Goal: Subscribe to service/newsletter

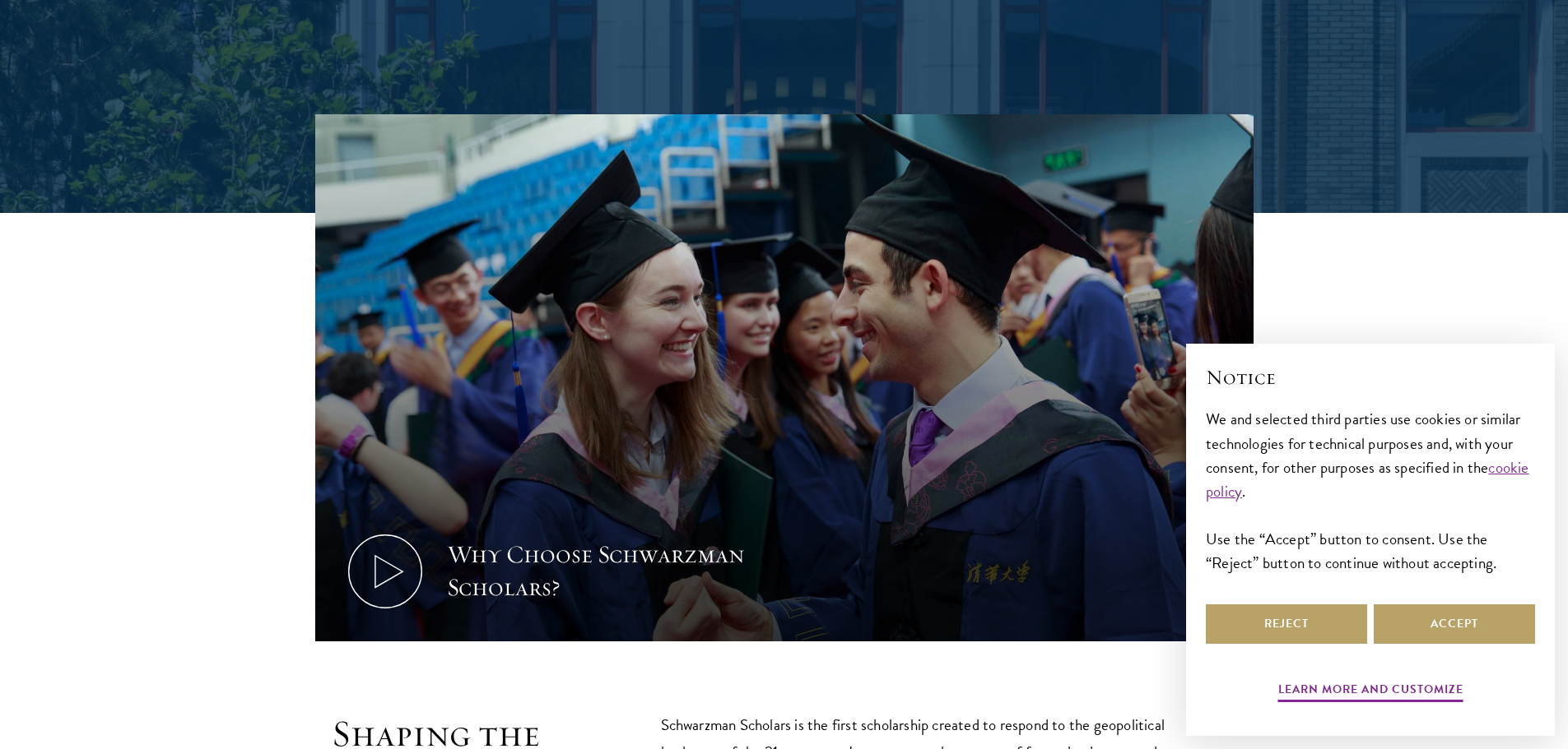
scroll to position [576, 0]
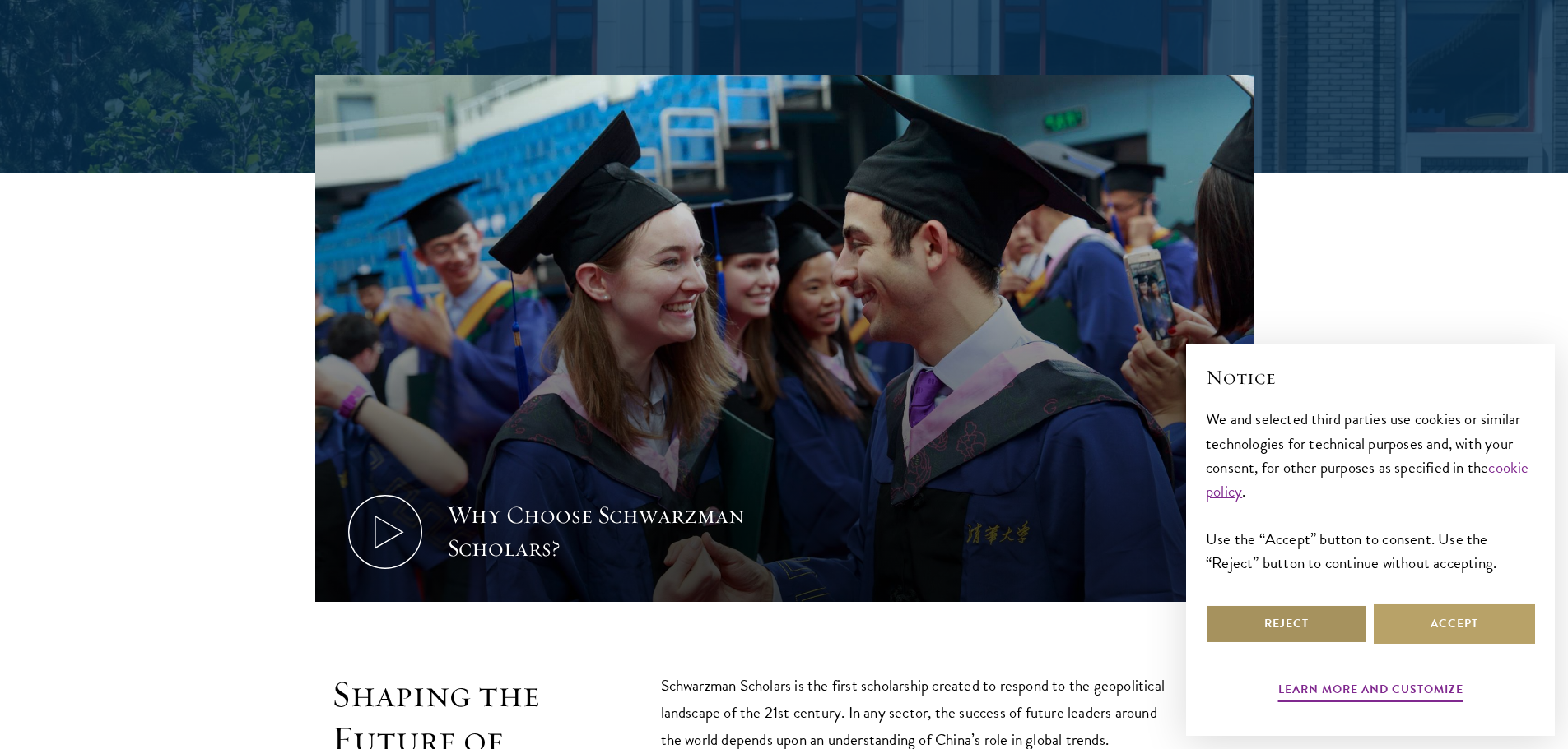
click at [1290, 627] on button "Reject" at bounding box center [1286, 624] width 161 height 40
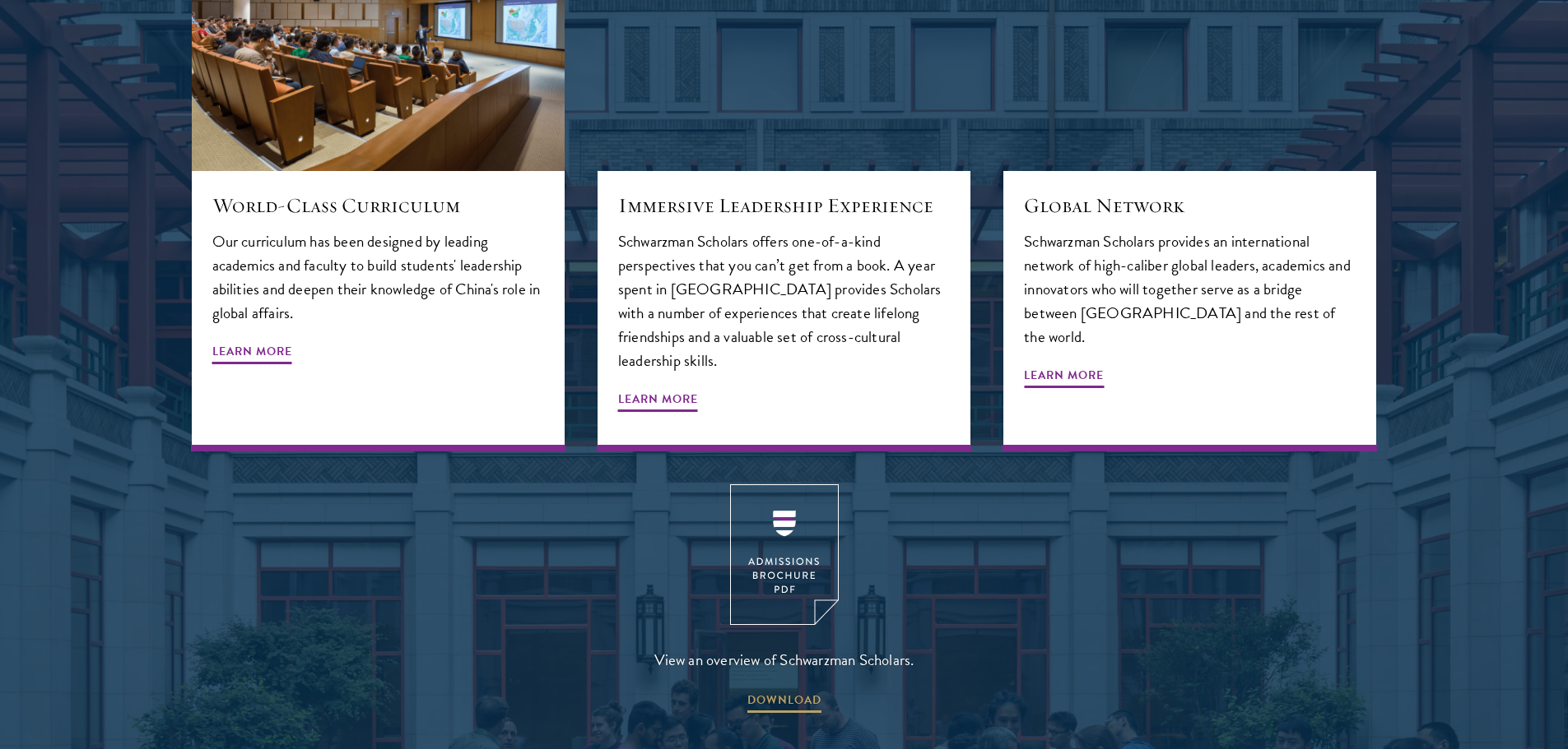
scroll to position [2139, 0]
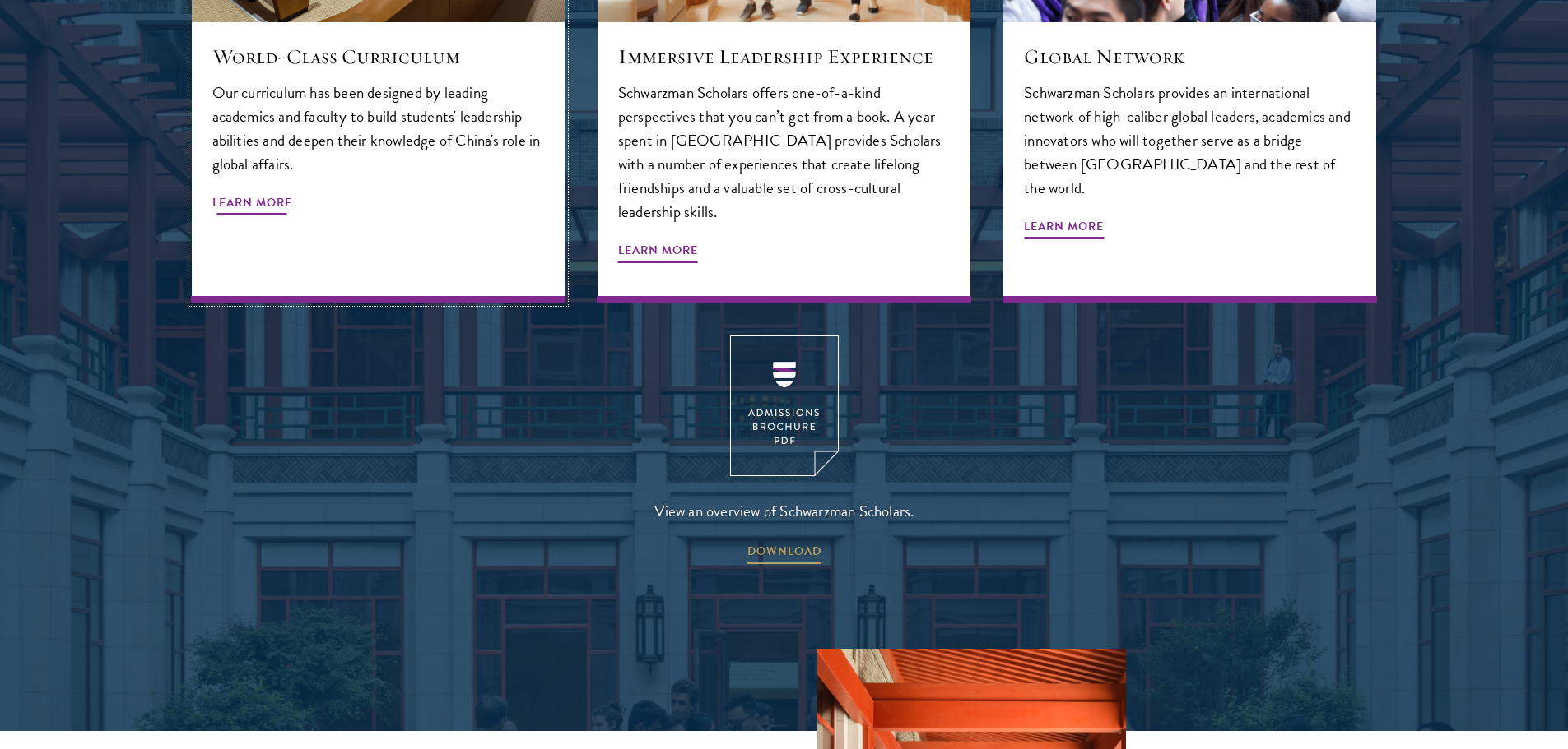
click at [255, 193] on span "Learn More" at bounding box center [252, 205] width 80 height 26
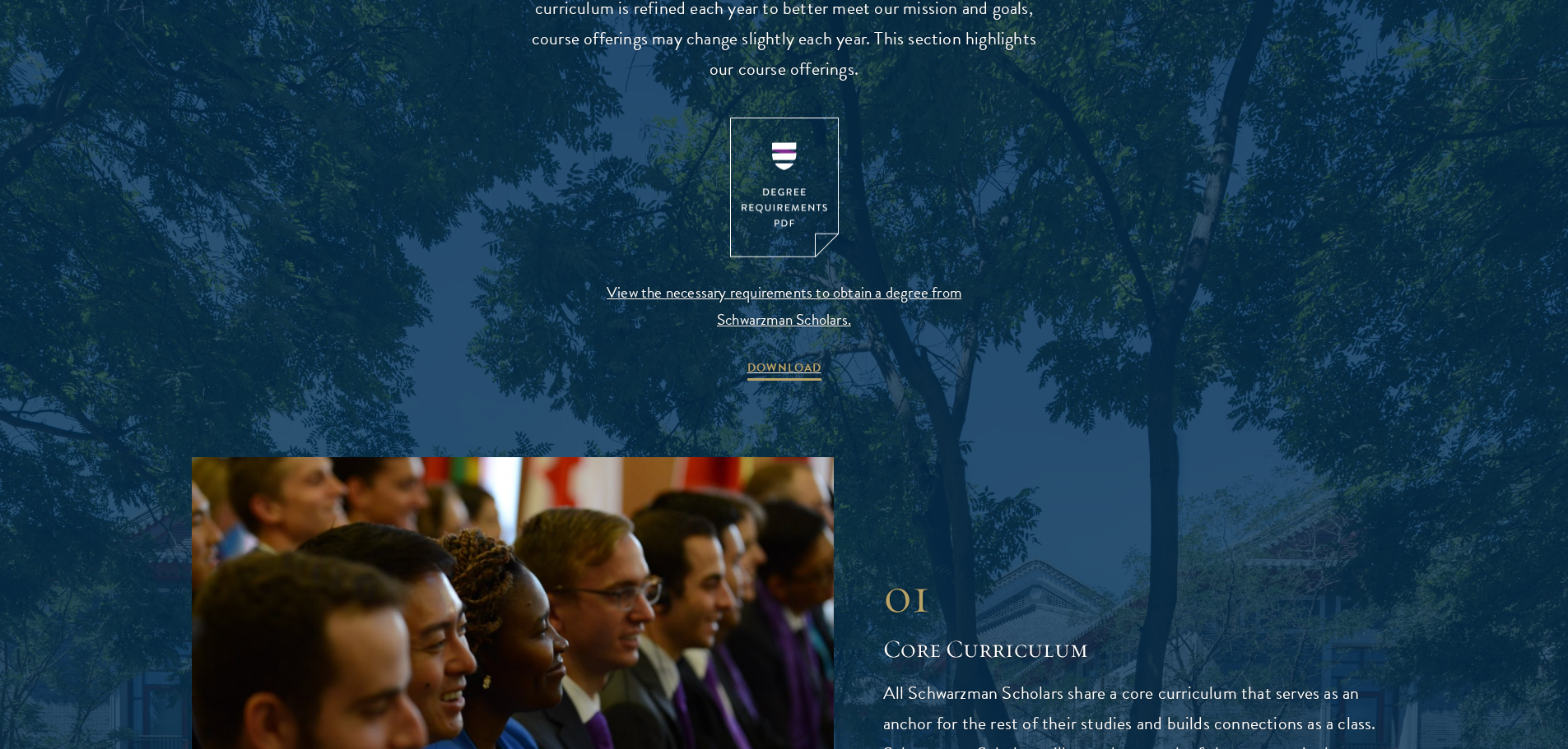
scroll to position [1728, 0]
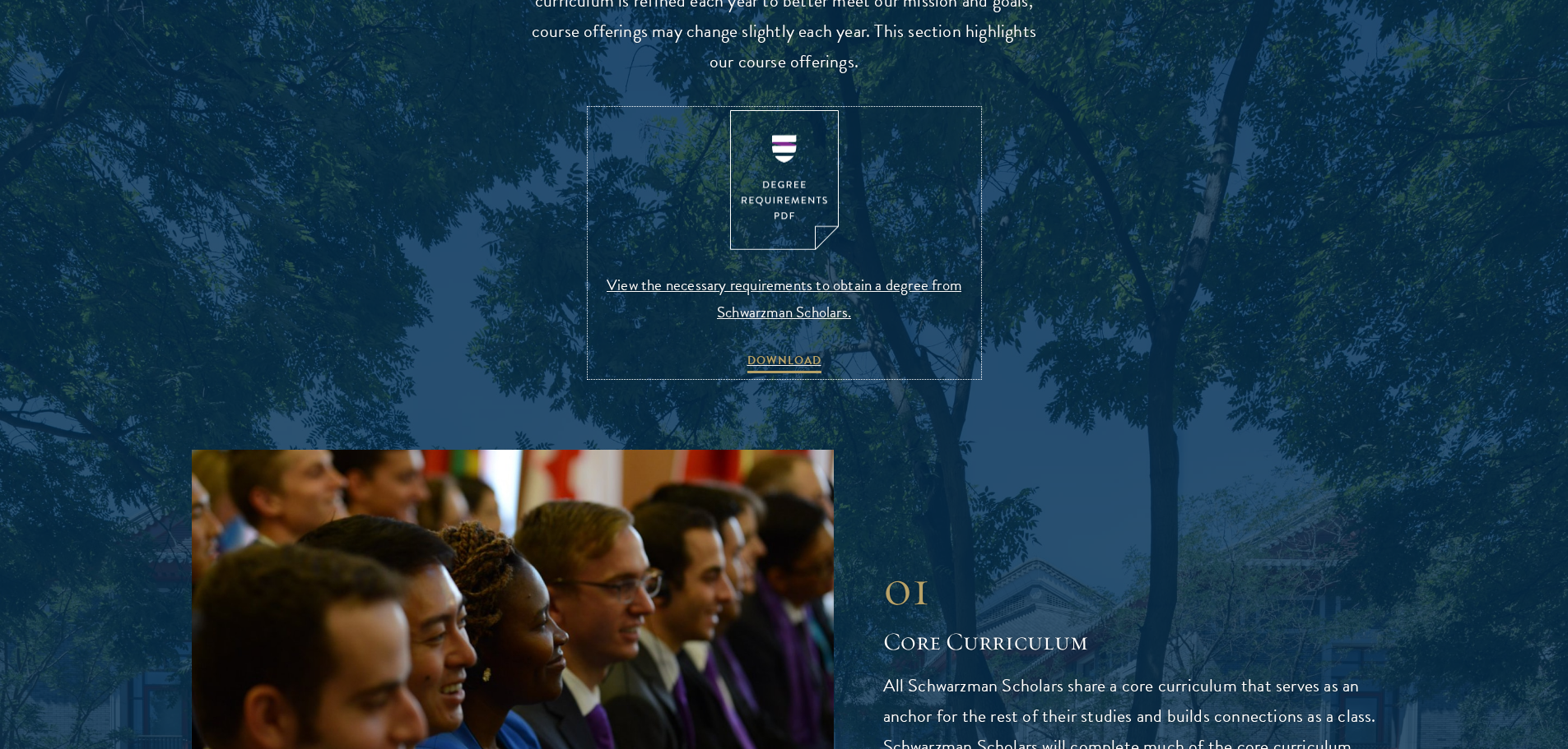
click at [801, 290] on span "View the necessary requirements to obtain a degree from Schwarzman Scholars." at bounding box center [784, 298] width 387 height 55
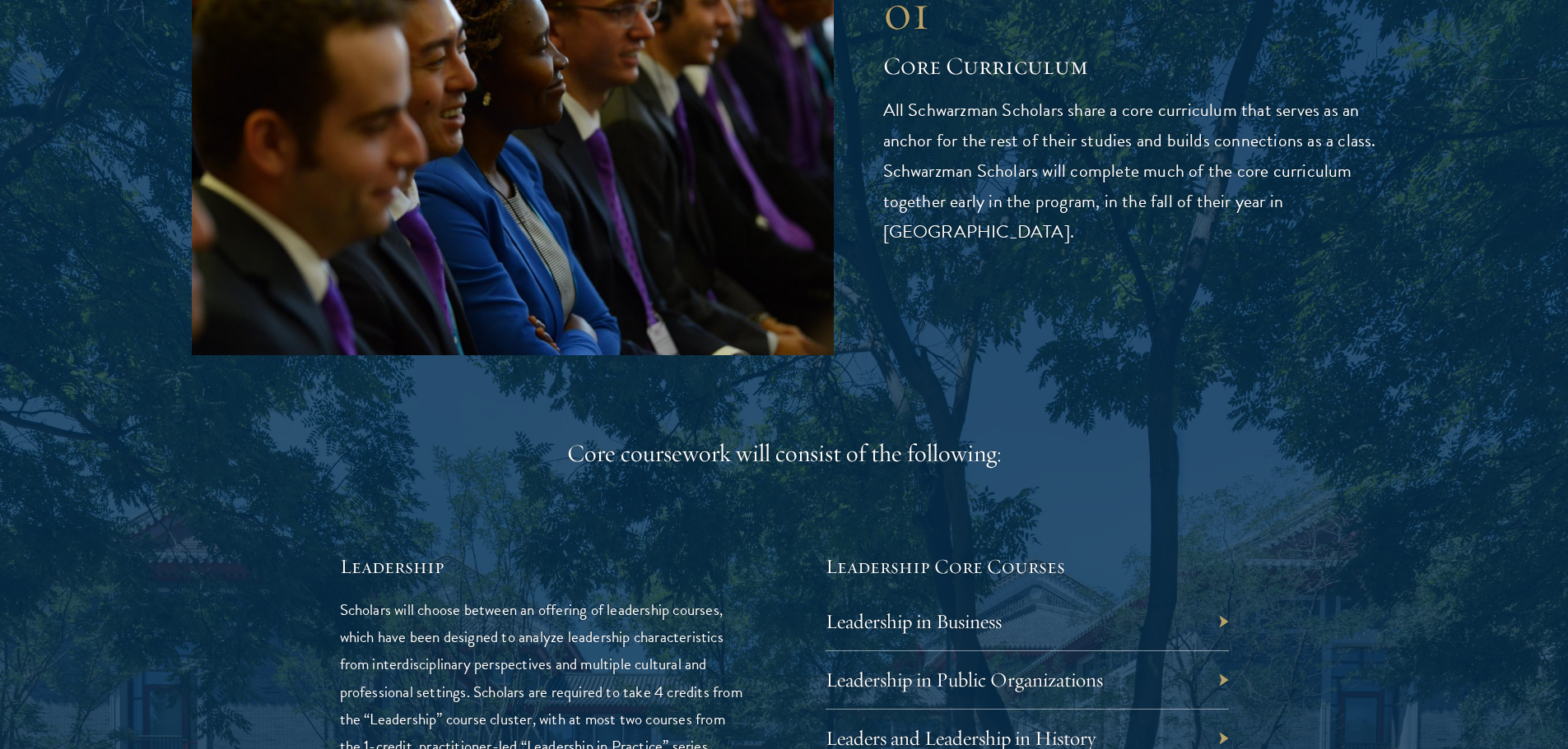
scroll to position [2715, 0]
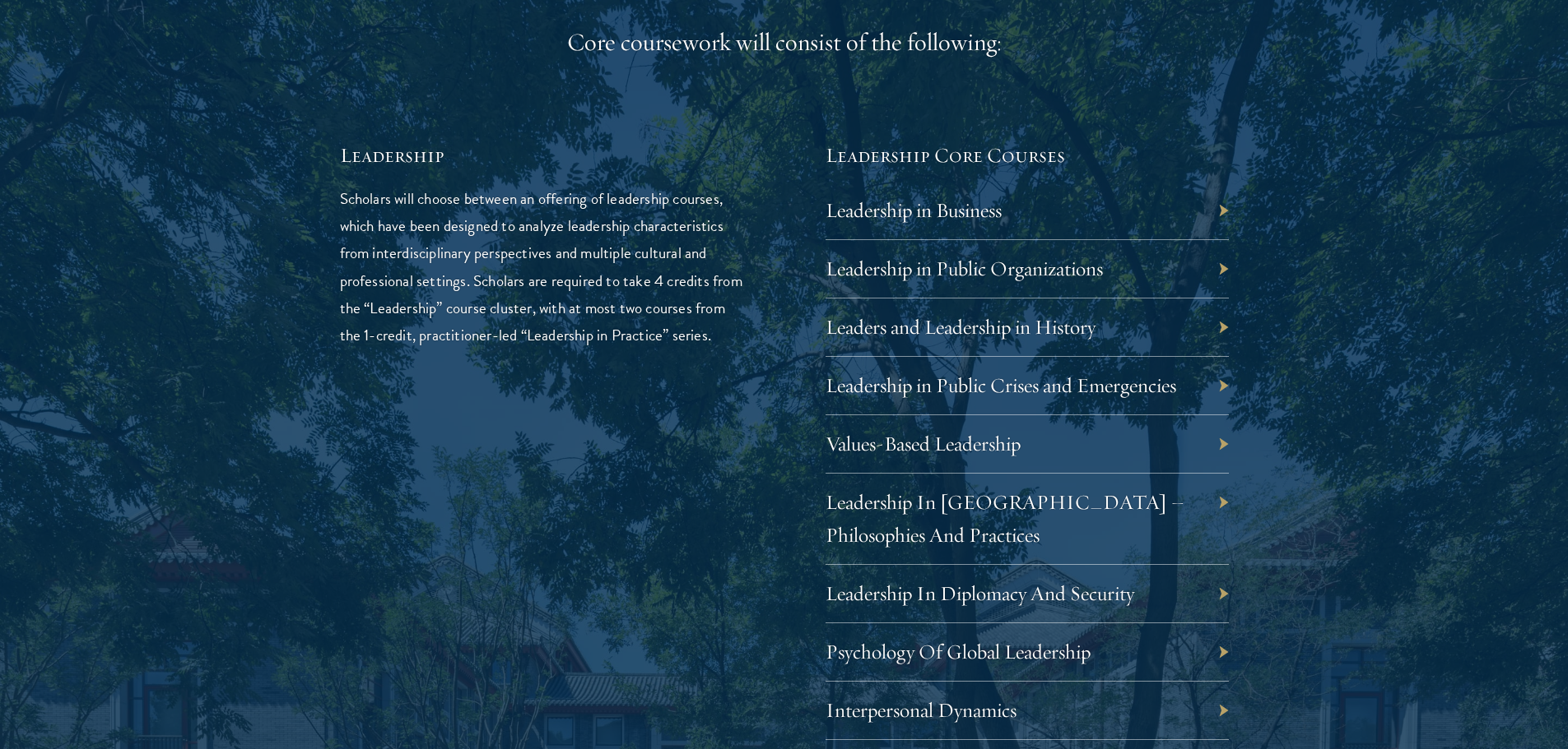
click at [1184, 270] on div "Leadership in Public Organizations" at bounding box center [1027, 270] width 404 height 59
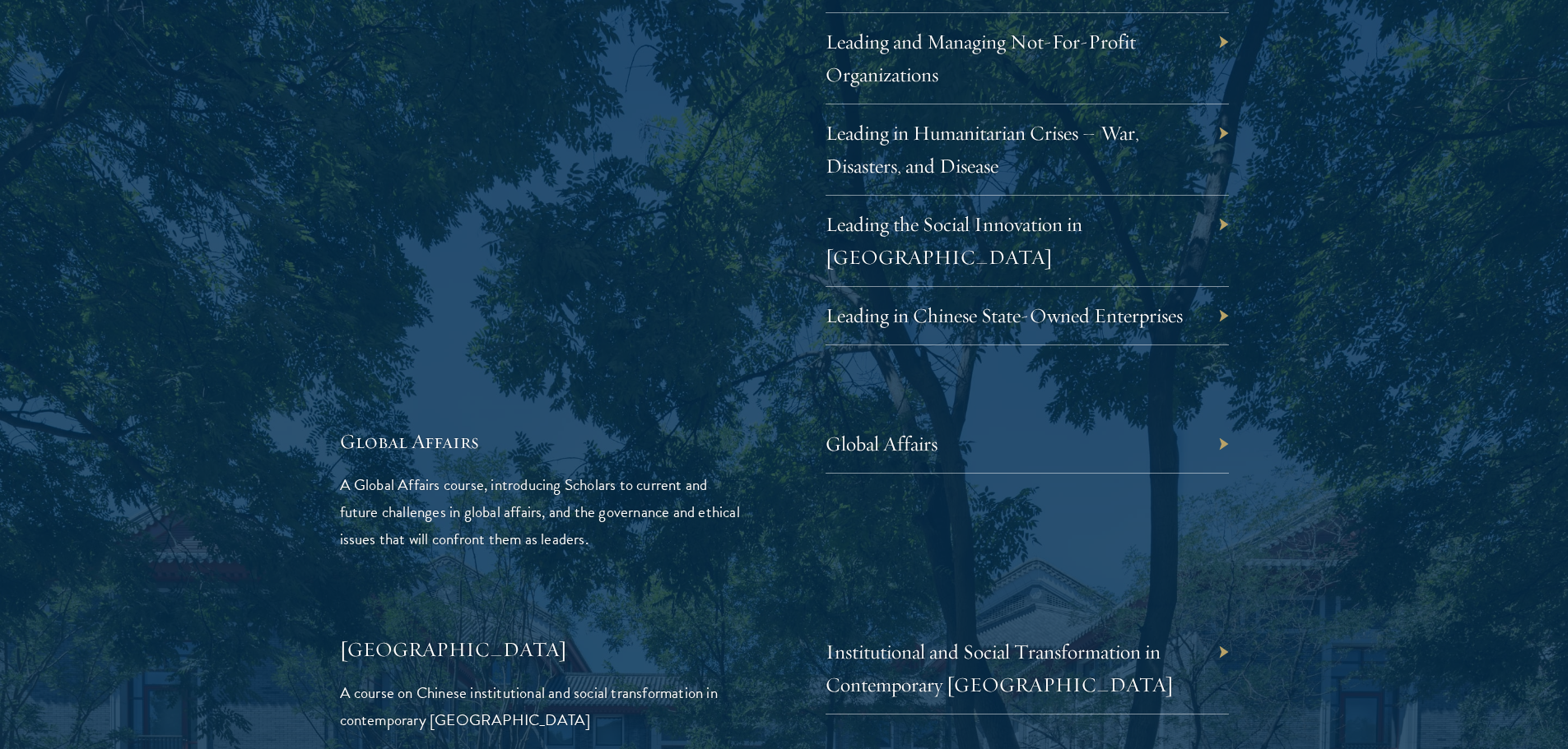
scroll to position [3867, 0]
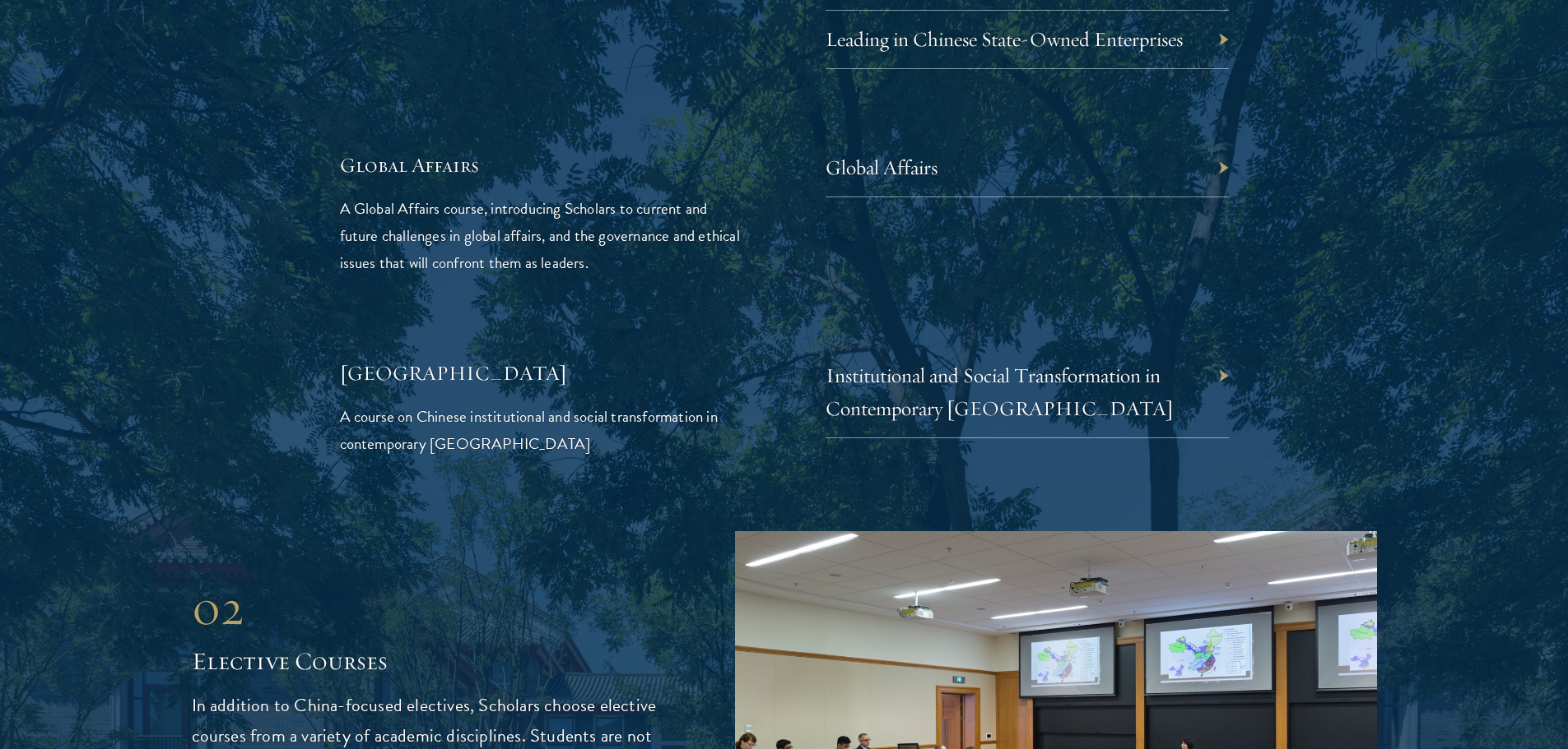
click at [1222, 347] on div "Institutional and Social Transformation in Contemporary China" at bounding box center [1027, 393] width 404 height 91
click at [1216, 139] on div "Global Affairs" at bounding box center [1027, 168] width 404 height 59
click at [1164, 150] on div "Global Affairs" at bounding box center [1027, 168] width 404 height 59
click at [1219, 139] on div "Global Affairs" at bounding box center [1027, 168] width 404 height 59
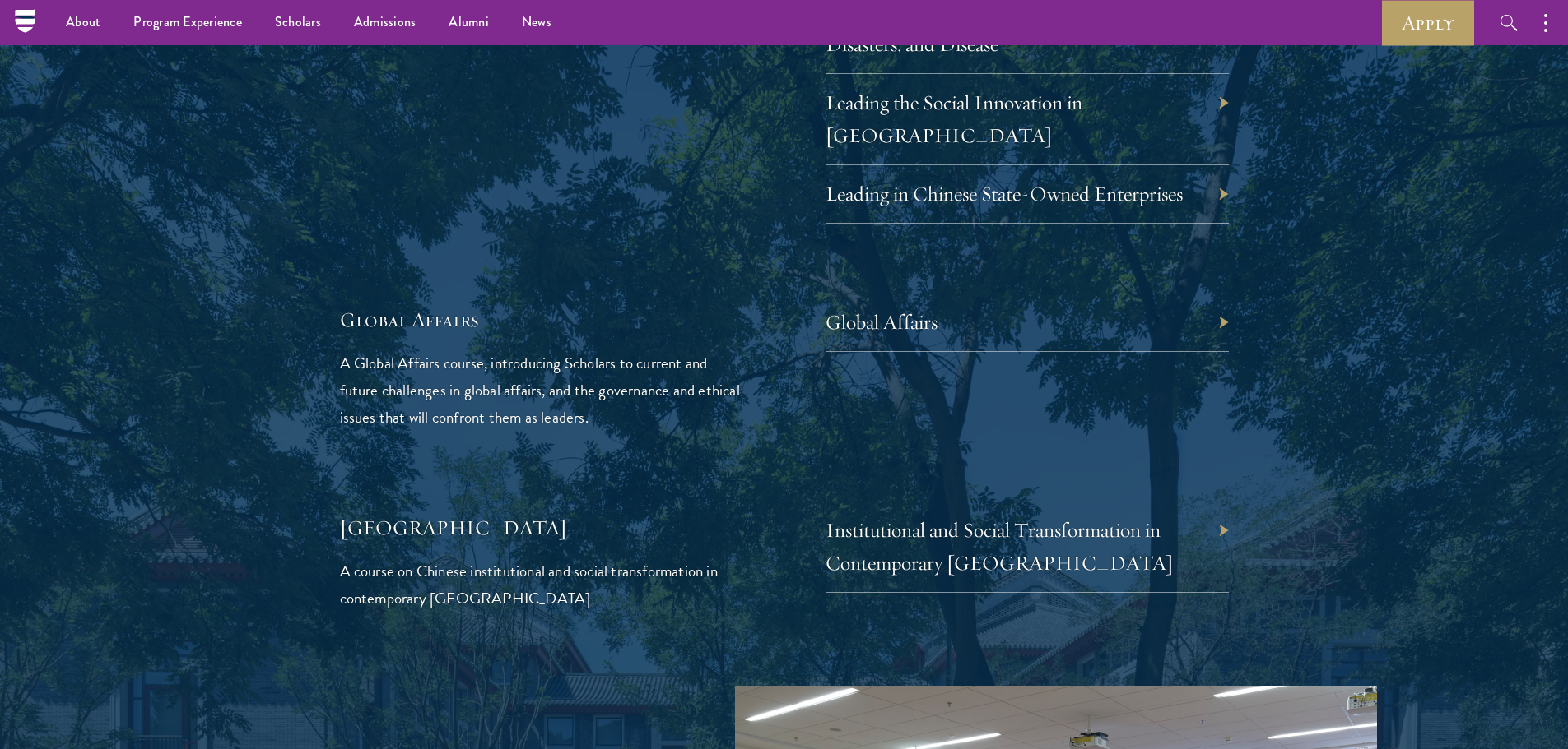
scroll to position [3373, 0]
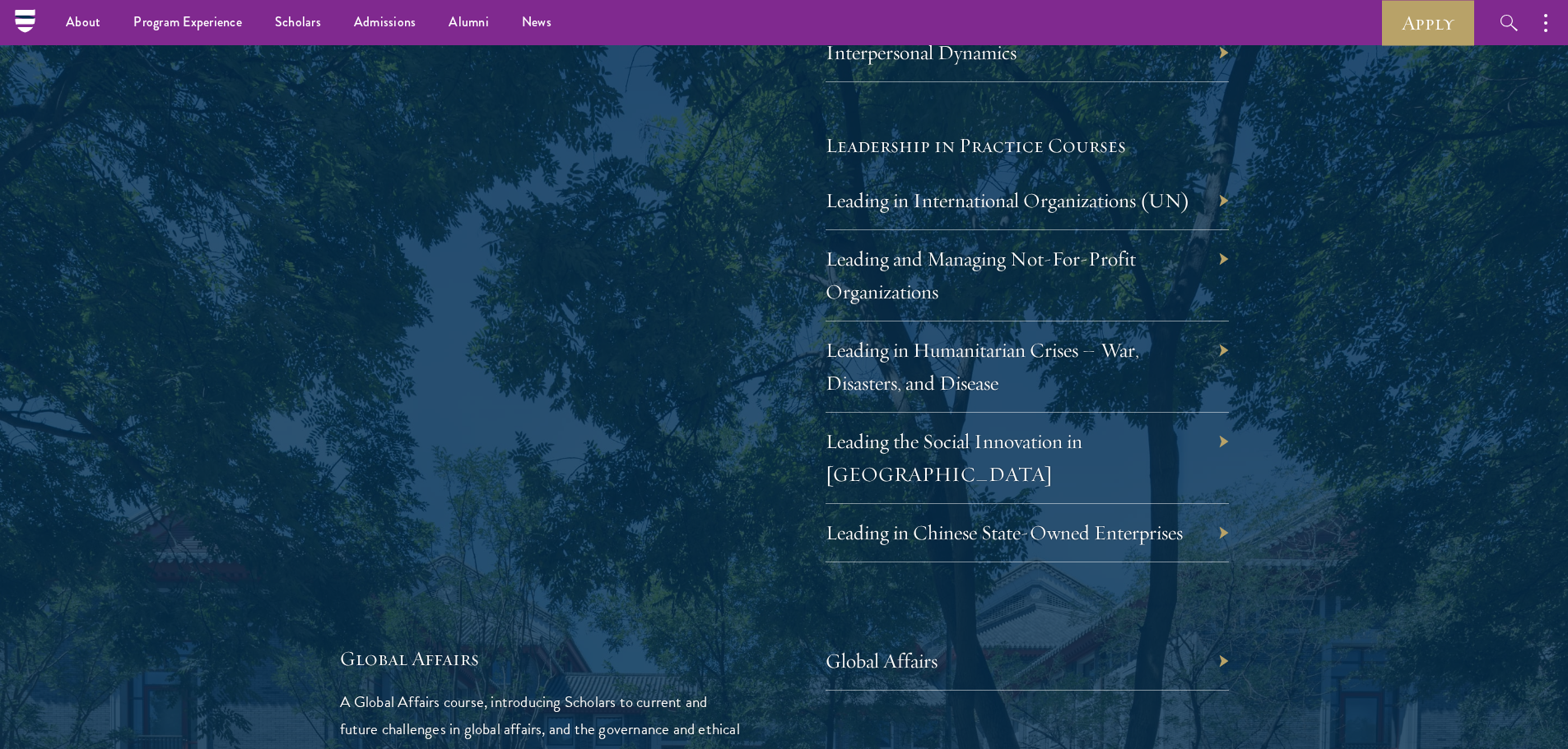
click at [1221, 198] on div "Leading in International Organizations (UN)" at bounding box center [1027, 201] width 404 height 59
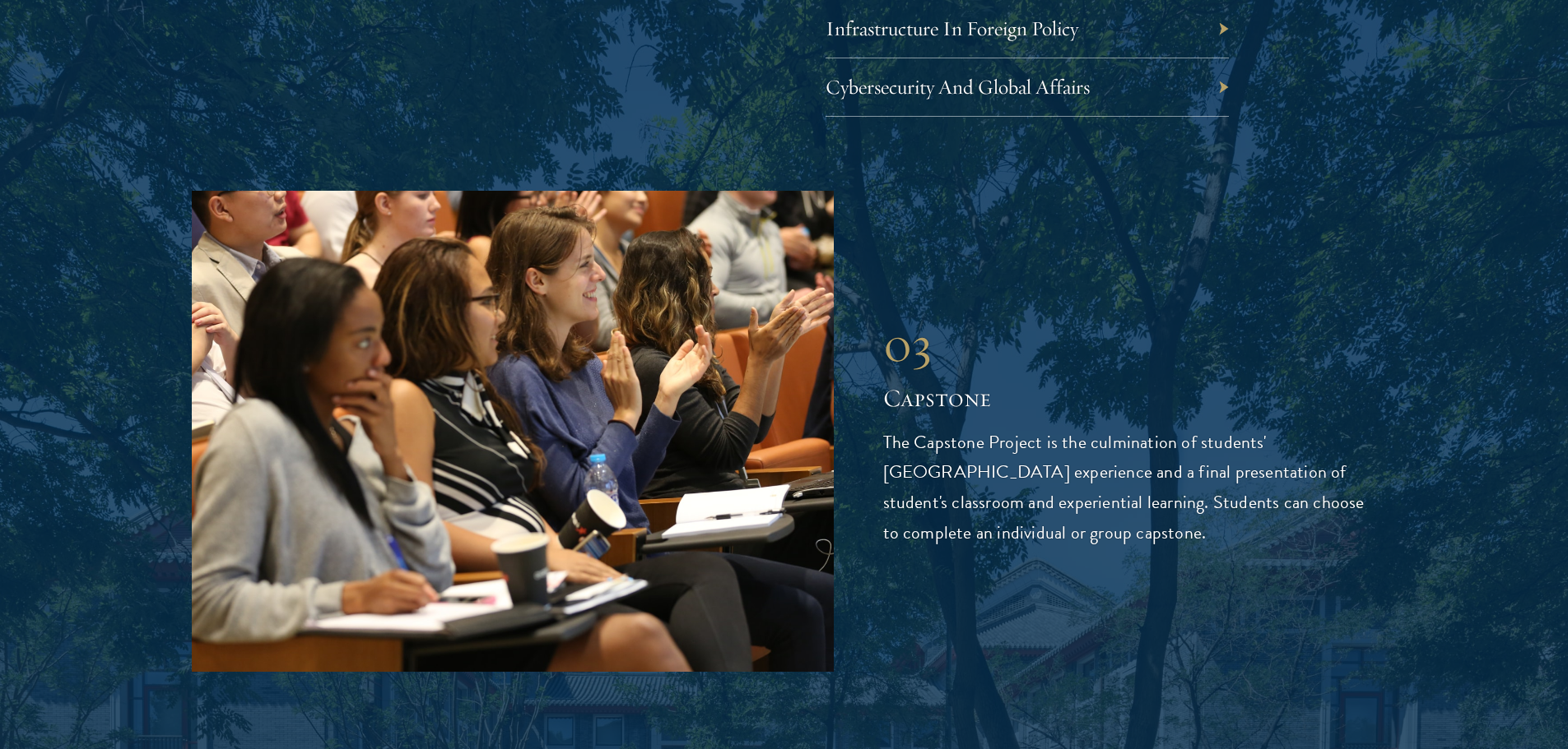
scroll to position [5758, 0]
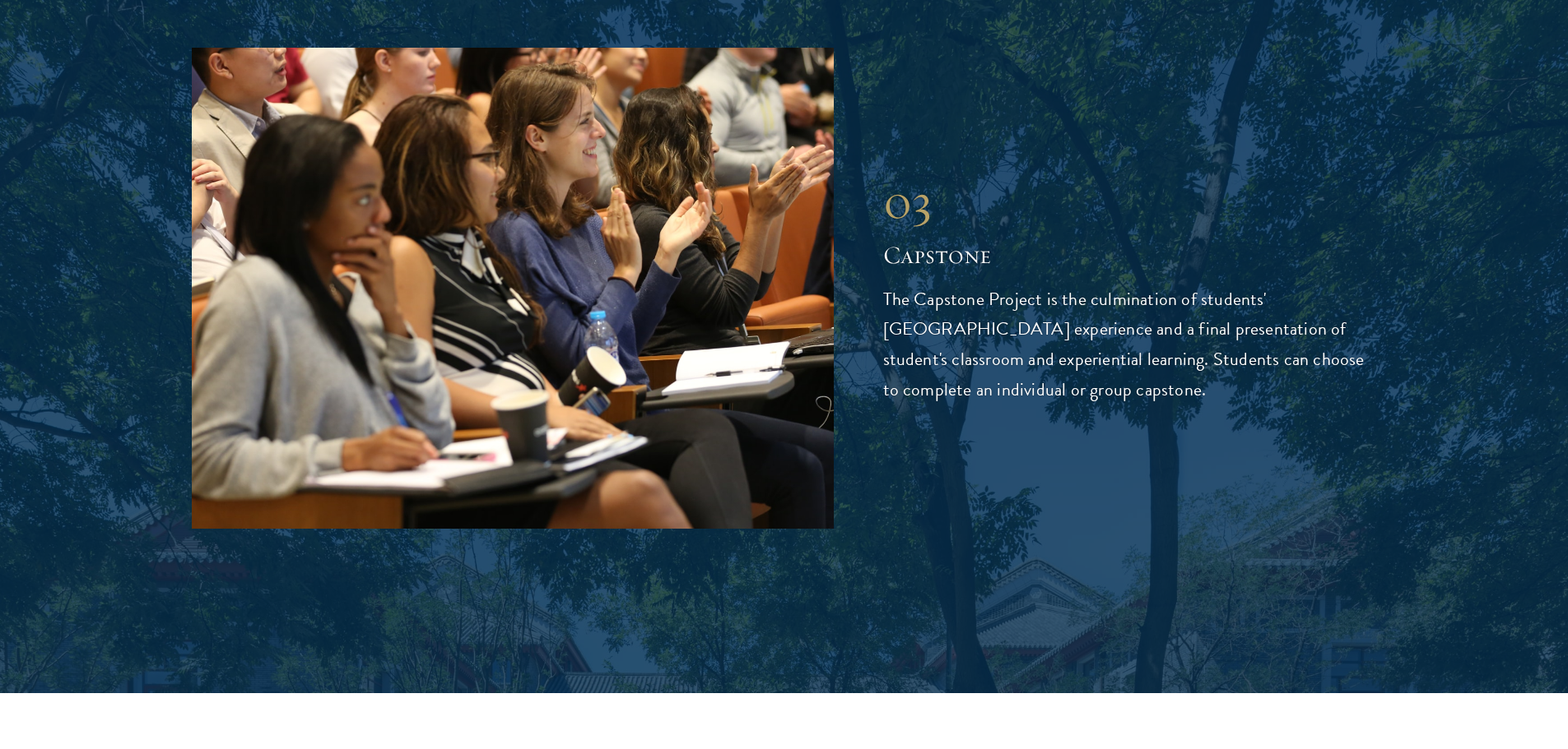
drag, startPoint x: 1217, startPoint y: 401, endPoint x: 1150, endPoint y: 413, distance: 68.1
click at [1150, 414] on div "03 Capstone 03 Capstone The Capstone Project is the culmination of students' Sc…" at bounding box center [784, 289] width 1185 height 481
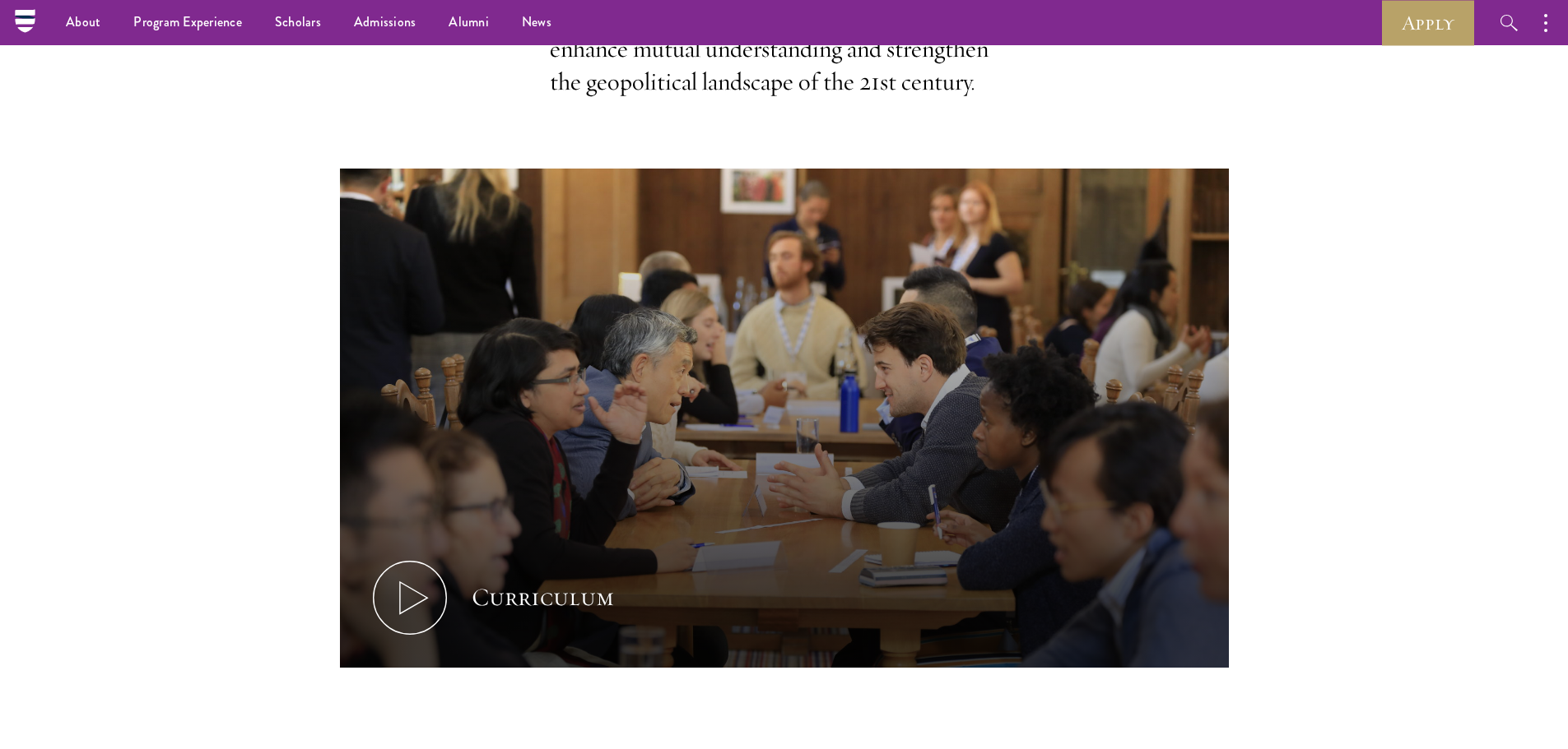
scroll to position [0, 0]
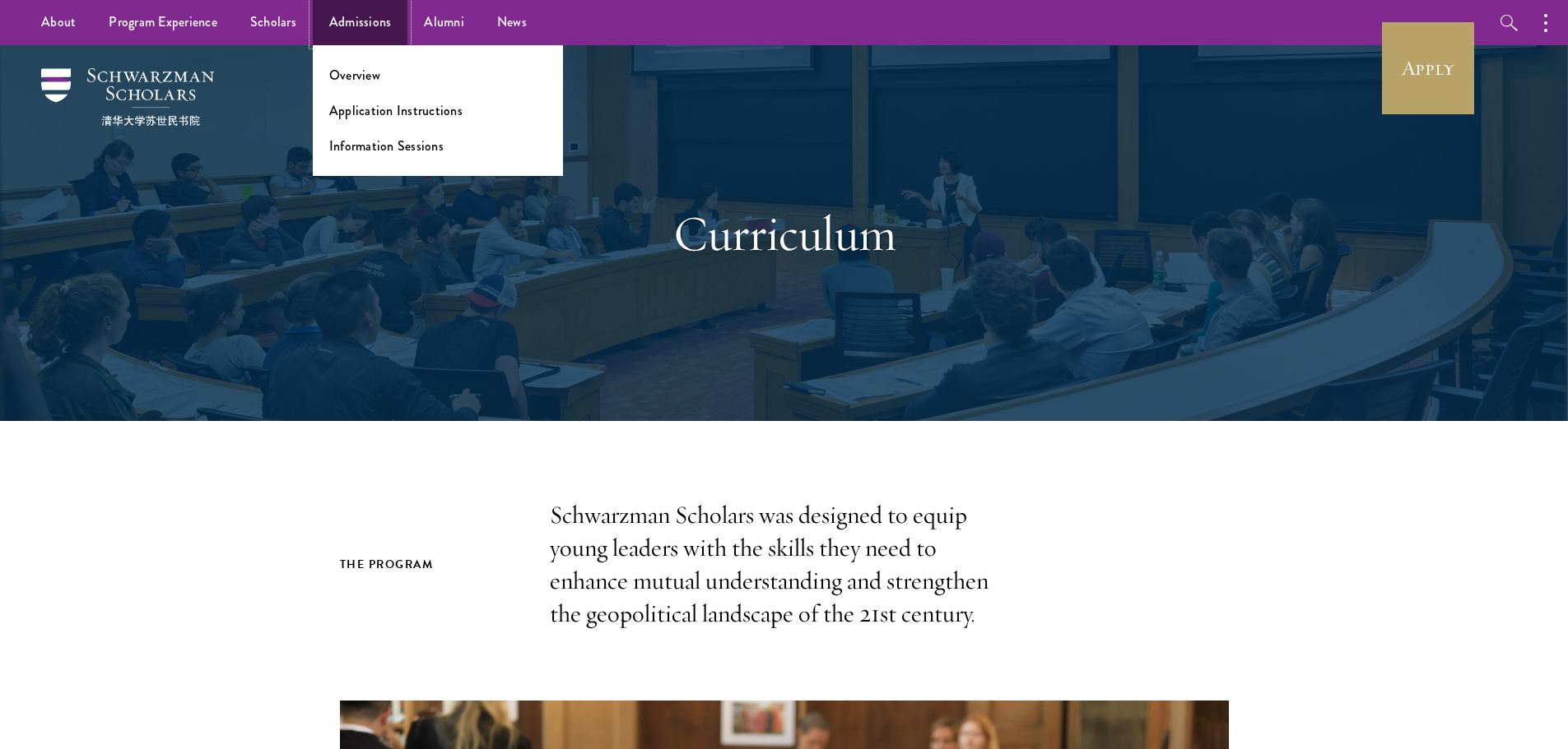
click at [374, 25] on link "Admissions" at bounding box center [360, 22] width 95 height 45
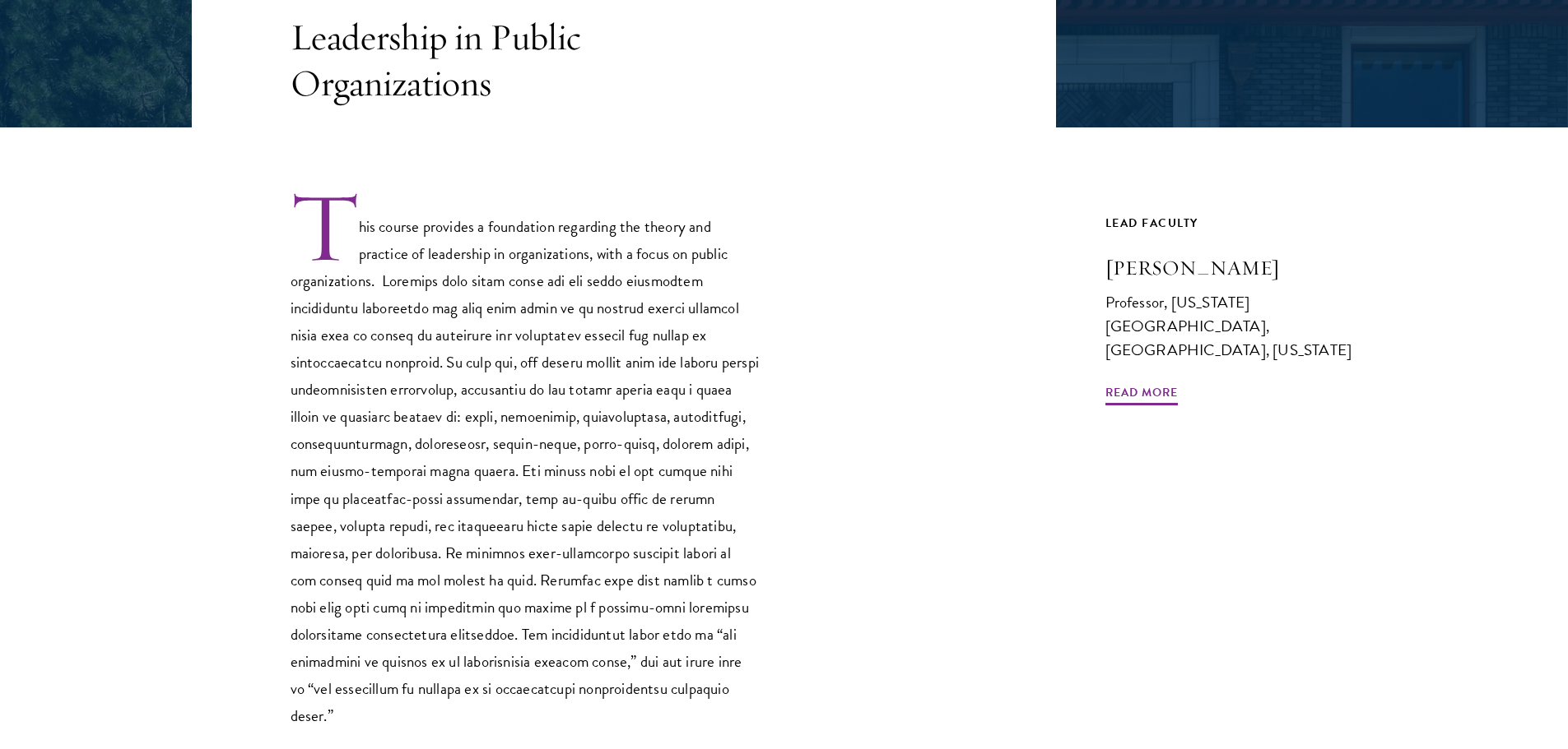
scroll to position [412, 0]
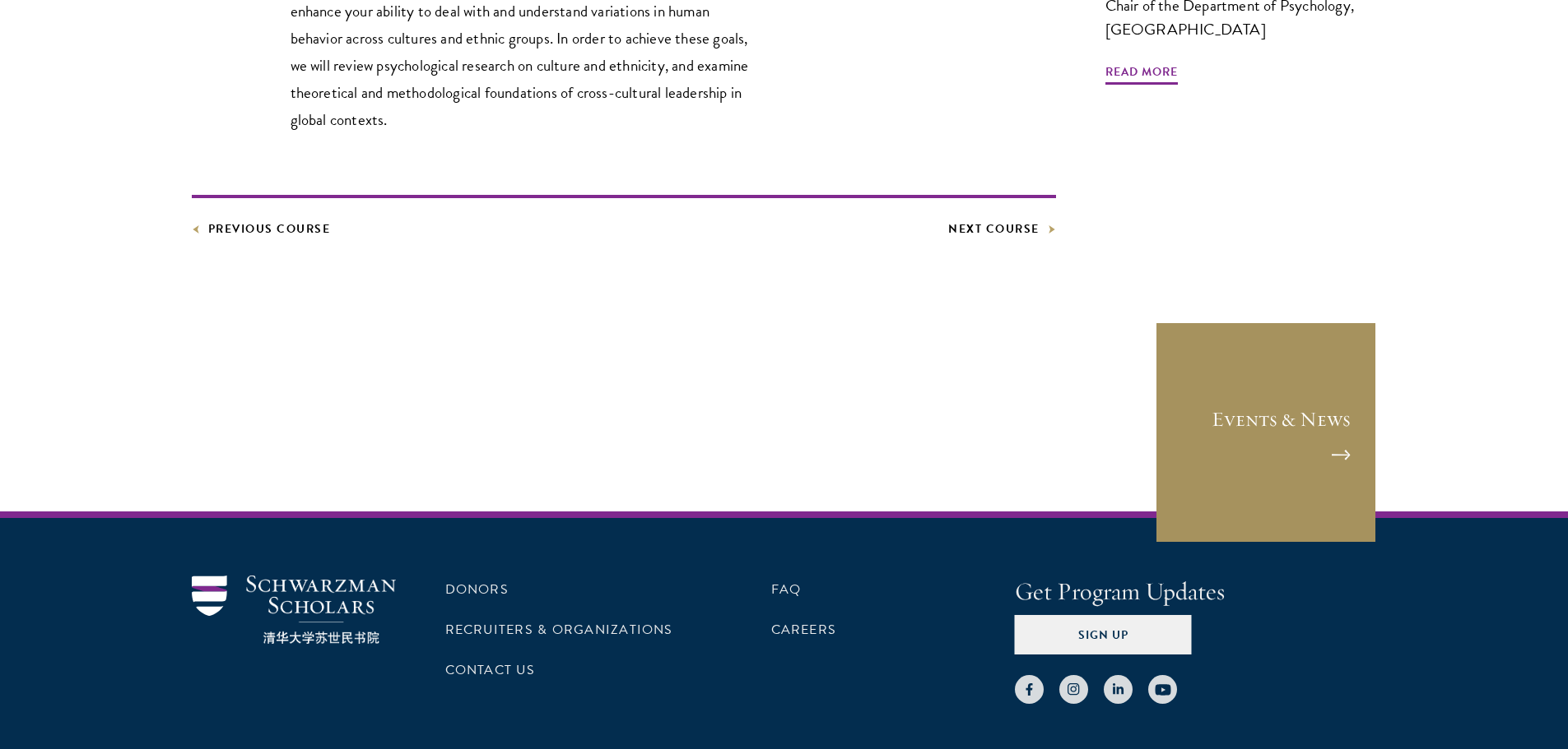
scroll to position [774, 0]
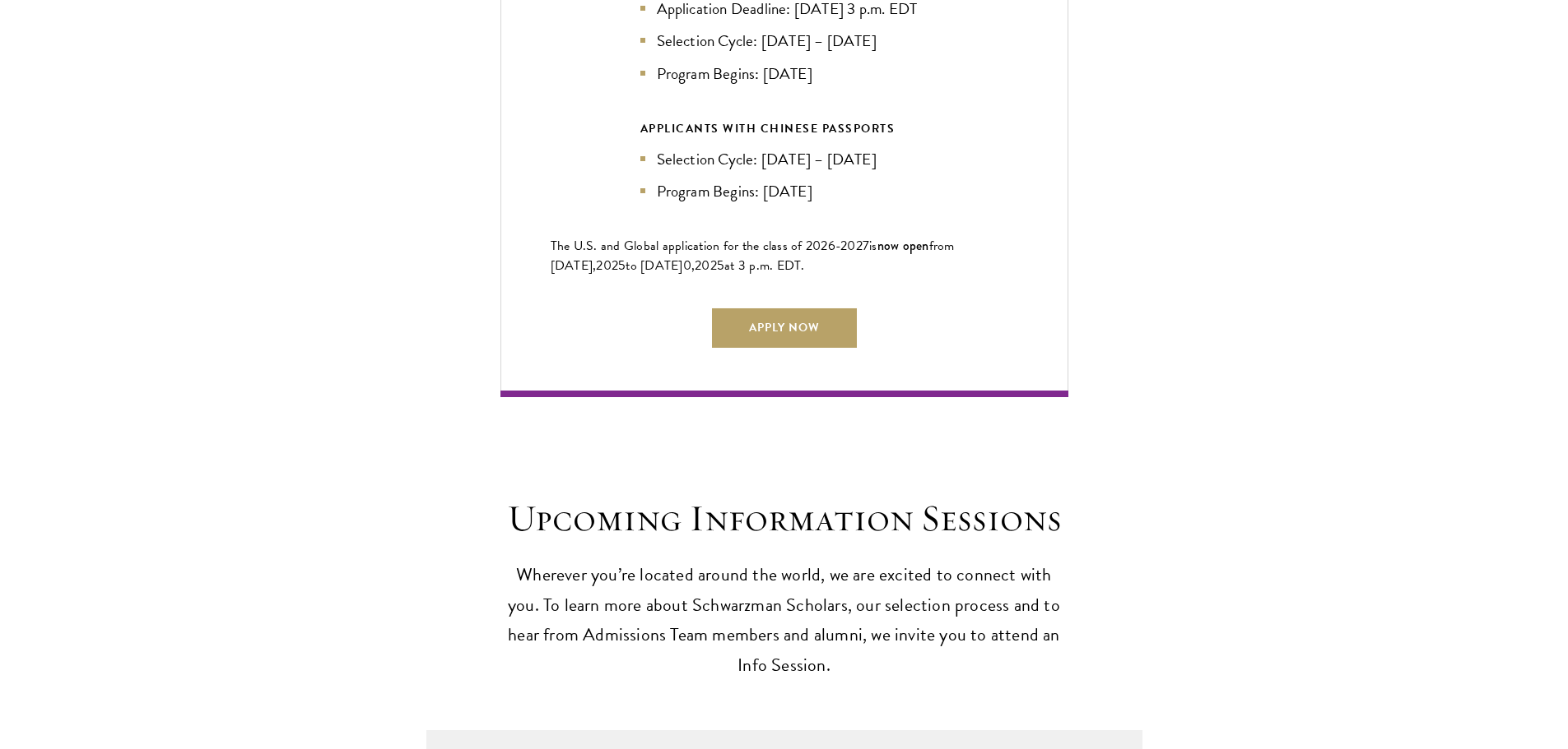
scroll to position [4196, 0]
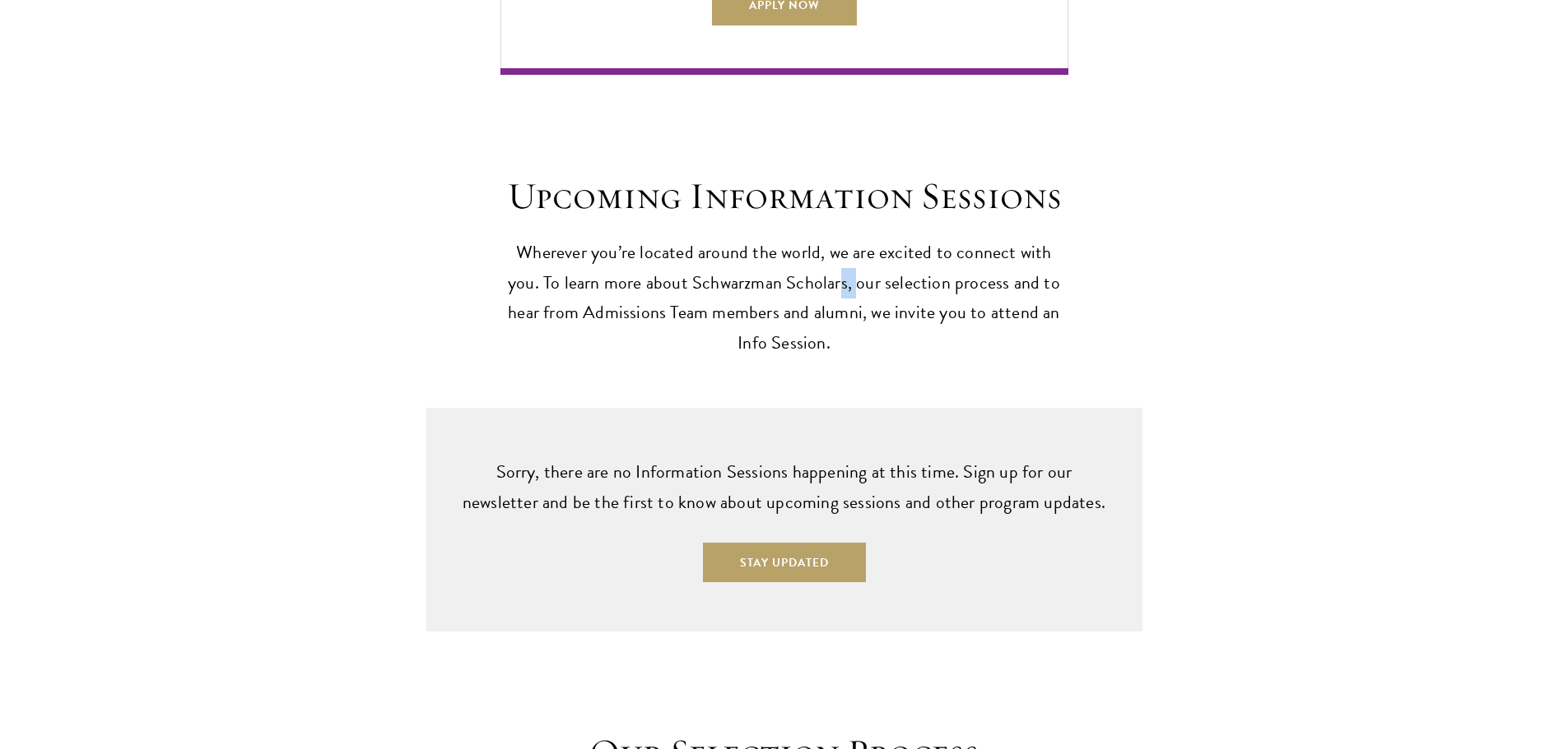
drag, startPoint x: 825, startPoint y: 268, endPoint x: 907, endPoint y: 270, distance: 82.0
click at [812, 275] on p "Wherever you’re located around the world, we are excited to connect with you. T…" at bounding box center [784, 298] width 568 height 122
drag, startPoint x: 992, startPoint y: 249, endPoint x: 984, endPoint y: 255, distance: 10.0
click at [991, 250] on p "Wherever you’re located around the world, we are excited to connect with you. T…" at bounding box center [784, 298] width 568 height 122
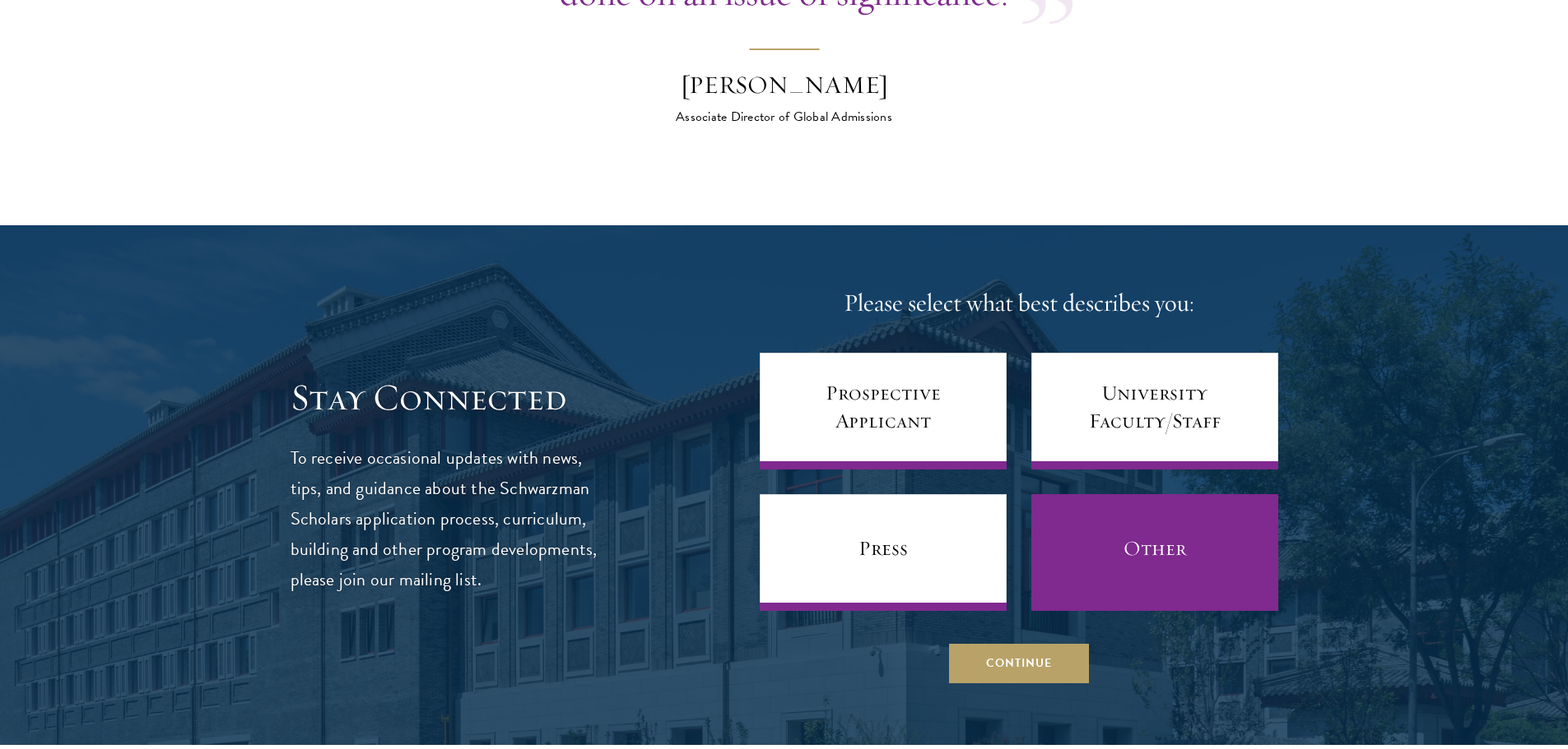
scroll to position [6581, 0]
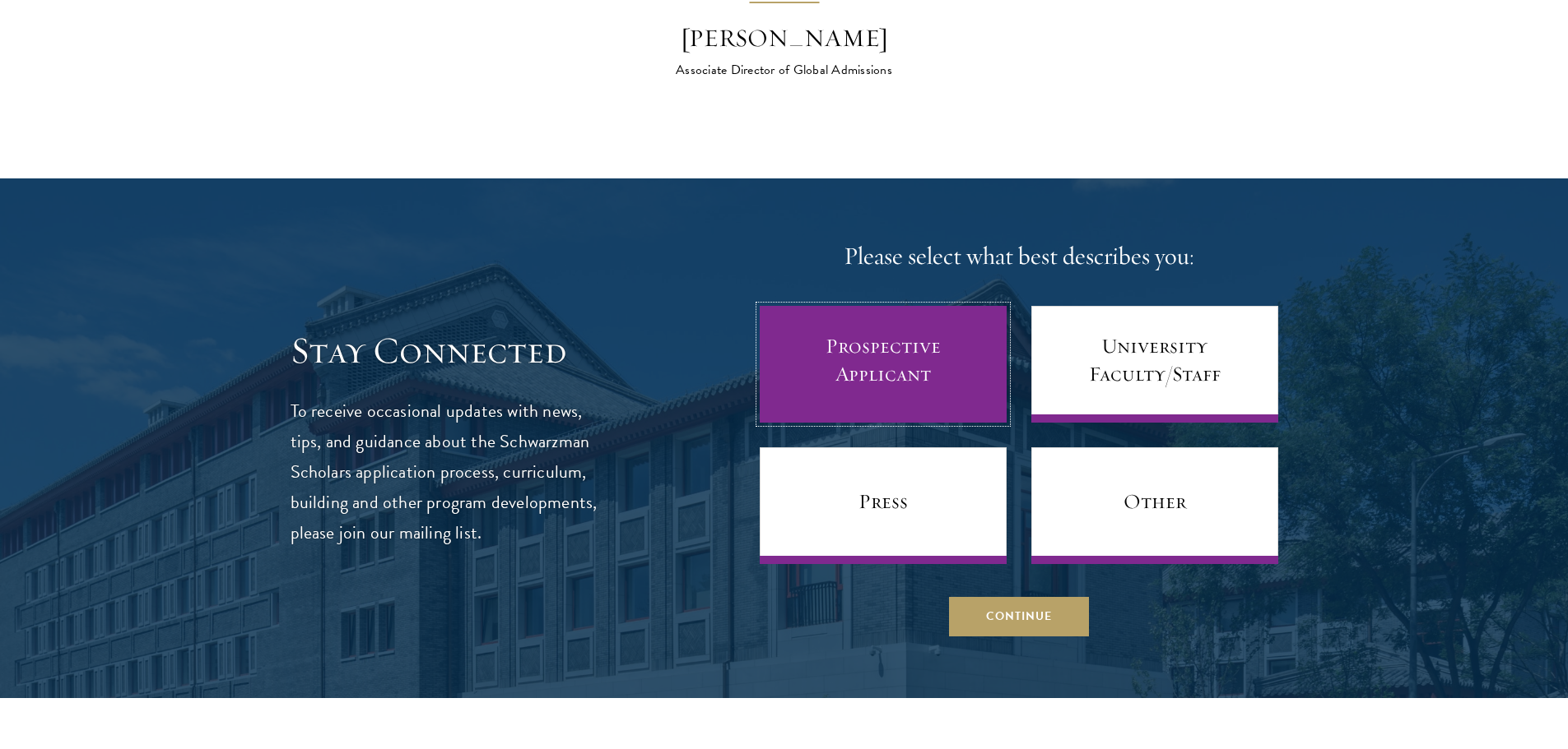
click at [978, 379] on link "Prospective Applicant" at bounding box center [882, 364] width 247 height 117
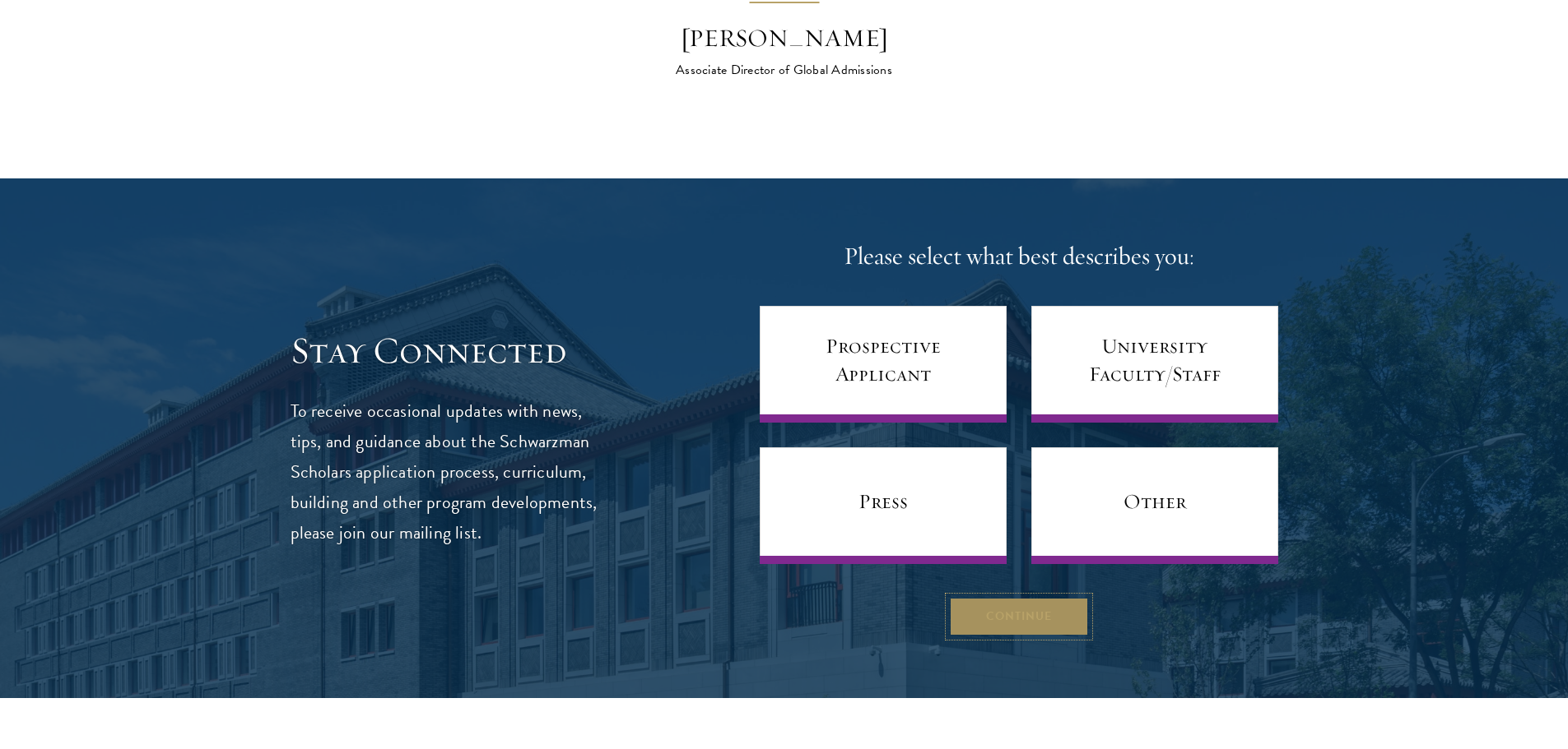
click at [1015, 606] on button "Continue" at bounding box center [1018, 617] width 140 height 40
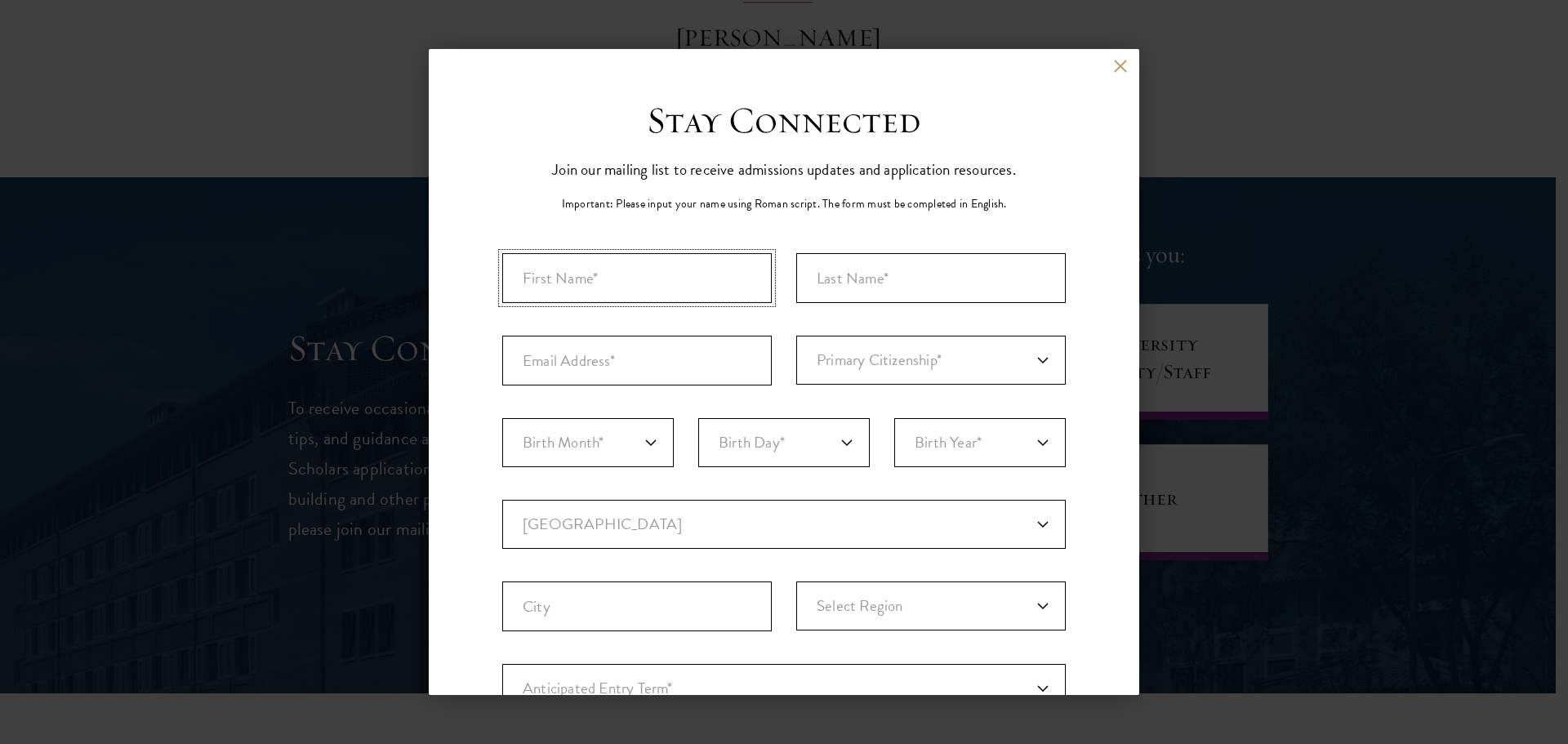
click at [676, 269] on input "First Name*" at bounding box center [637, 278] width 269 height 50
type input "Amanda"
type input "Chia"
type input "amandachiacl@gmail.com"
select select "SN"
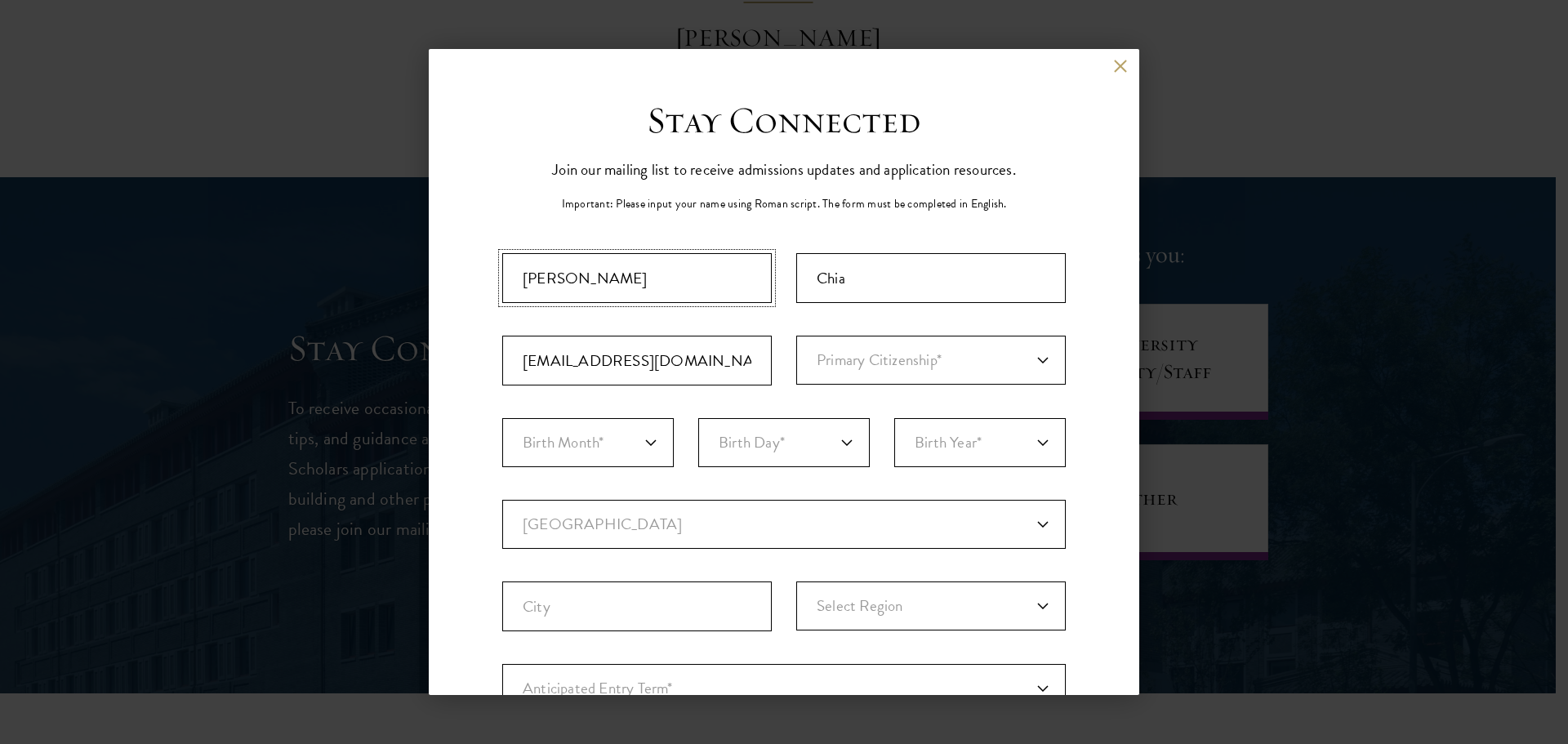
select select
click at [857, 356] on select "Primary Citizenship* Afghanistan Aland Islands Albania Algeria Andorra Angola A…" at bounding box center [931, 361] width 269 height 49
select select "SN"
click at [796, 336] on select "Primary Citizenship* Afghanistan Aland Islands Albania Algeria Andorra Angola A…" at bounding box center [931, 361] width 269 height 49
click at [652, 431] on select "Birth Month* January February March April May June July August September Octobe…" at bounding box center [588, 443] width 172 height 49
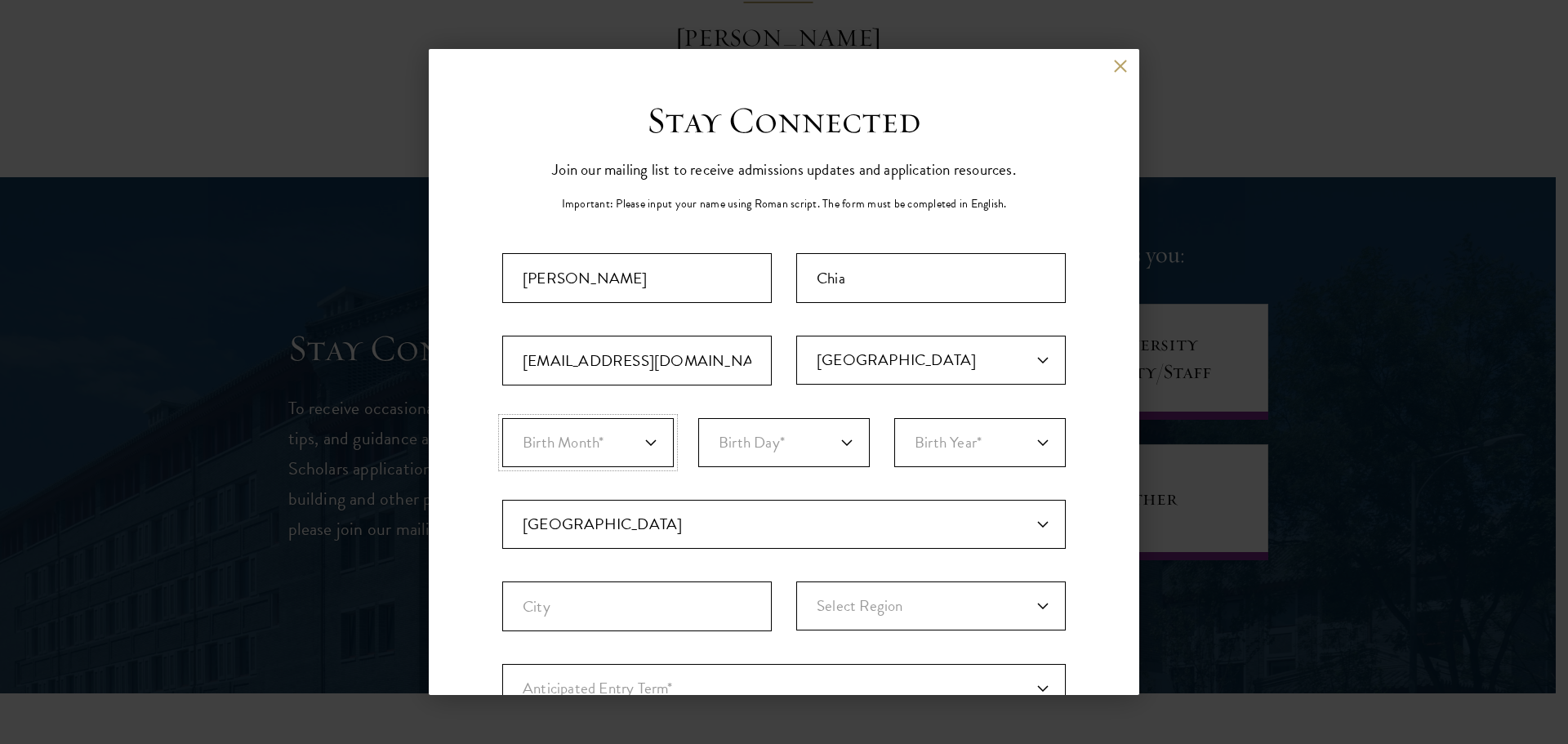
select select "06"
click at [502, 418] on select "Birth Month* January February March April May June July August September Octobe…" at bounding box center [588, 443] width 172 height 49
click at [822, 443] on select "Birth Day* 1 2 3 4 5 6 7 8 9 10 11 12 13 14 15 16 17 18 19 20 21 22 23 24 25 26…" at bounding box center [784, 443] width 172 height 49
select select "08"
click at [699, 418] on select "Birth Day* 1 2 3 4 5 6 7 8 9 10 11 12 13 14 15 16 17 18 19 20 21 22 23 24 25 26…" at bounding box center [784, 443] width 172 height 49
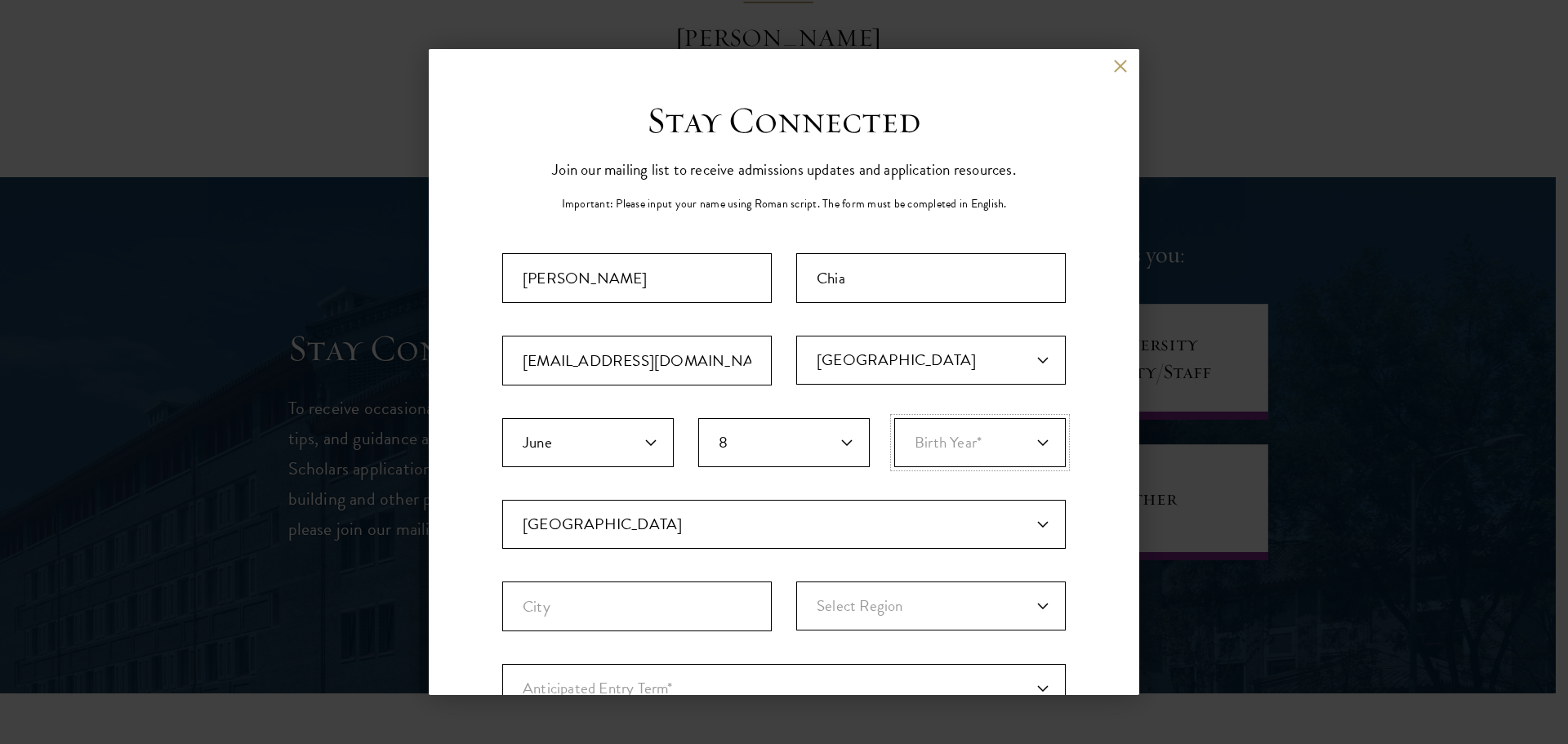
drag, startPoint x: 999, startPoint y: 454, endPoint x: 988, endPoint y: 445, distance: 14.2
click at [997, 454] on select "Birth Year* 2025 2024 2023 2022 2021 2020 2019 2018 2017 2016 2015 2014 2013 20…" at bounding box center [980, 443] width 172 height 49
select select "2001"
click at [895, 418] on select "Birth Year* 2025 2024 2023 2022 2021 2020 2019 2018 2017 2016 2015 2014 2013 20…" at bounding box center [980, 443] width 172 height 49
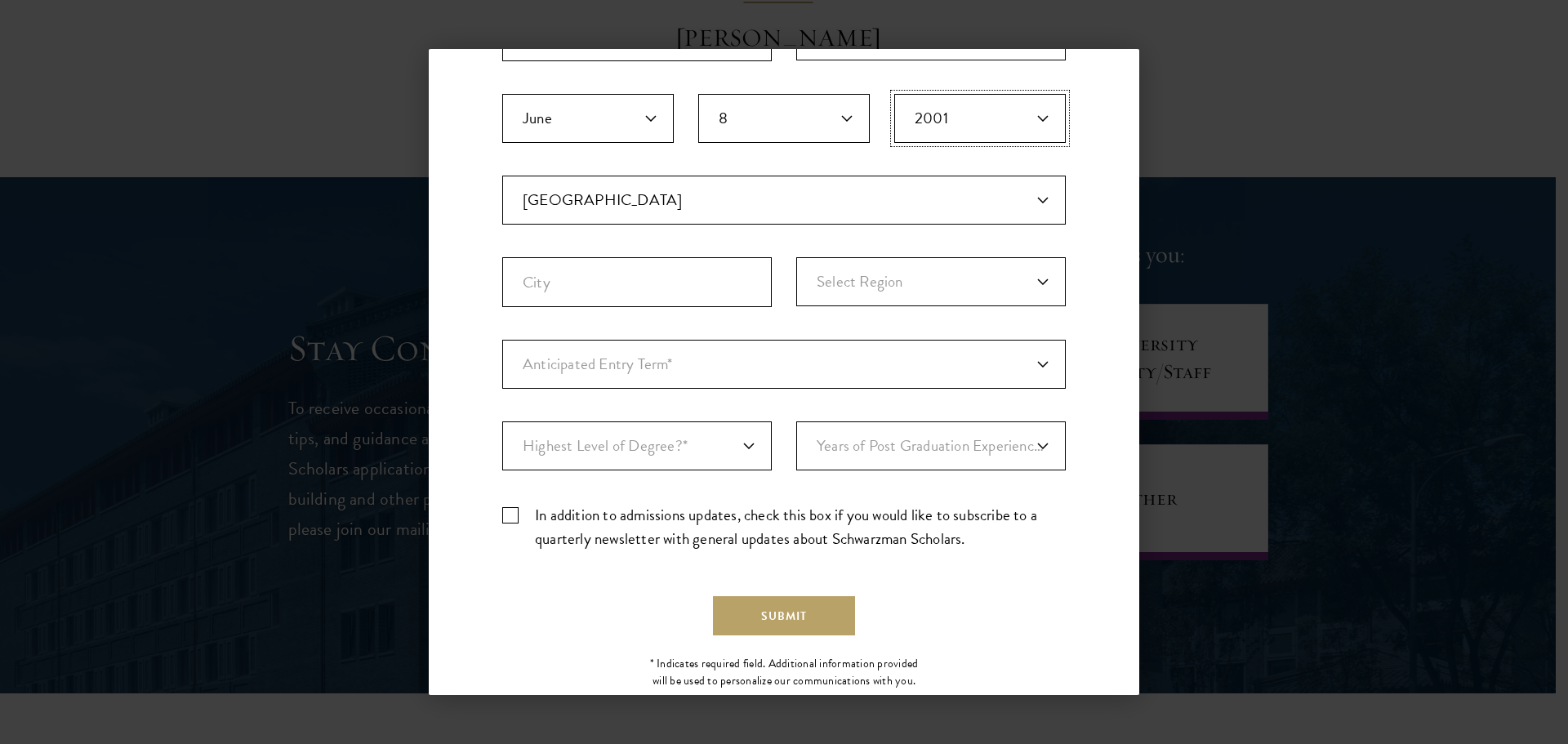
scroll to position [327, 0]
click at [667, 281] on input "City" at bounding box center [637, 279] width 269 height 50
click at [842, 278] on select "Select Region Central Singapore North East North West South East South West" at bounding box center [931, 279] width 269 height 49
select select "North East"
click at [796, 255] on select "Select Region Central Singapore North East North West South East South West" at bounding box center [931, 279] width 269 height 49
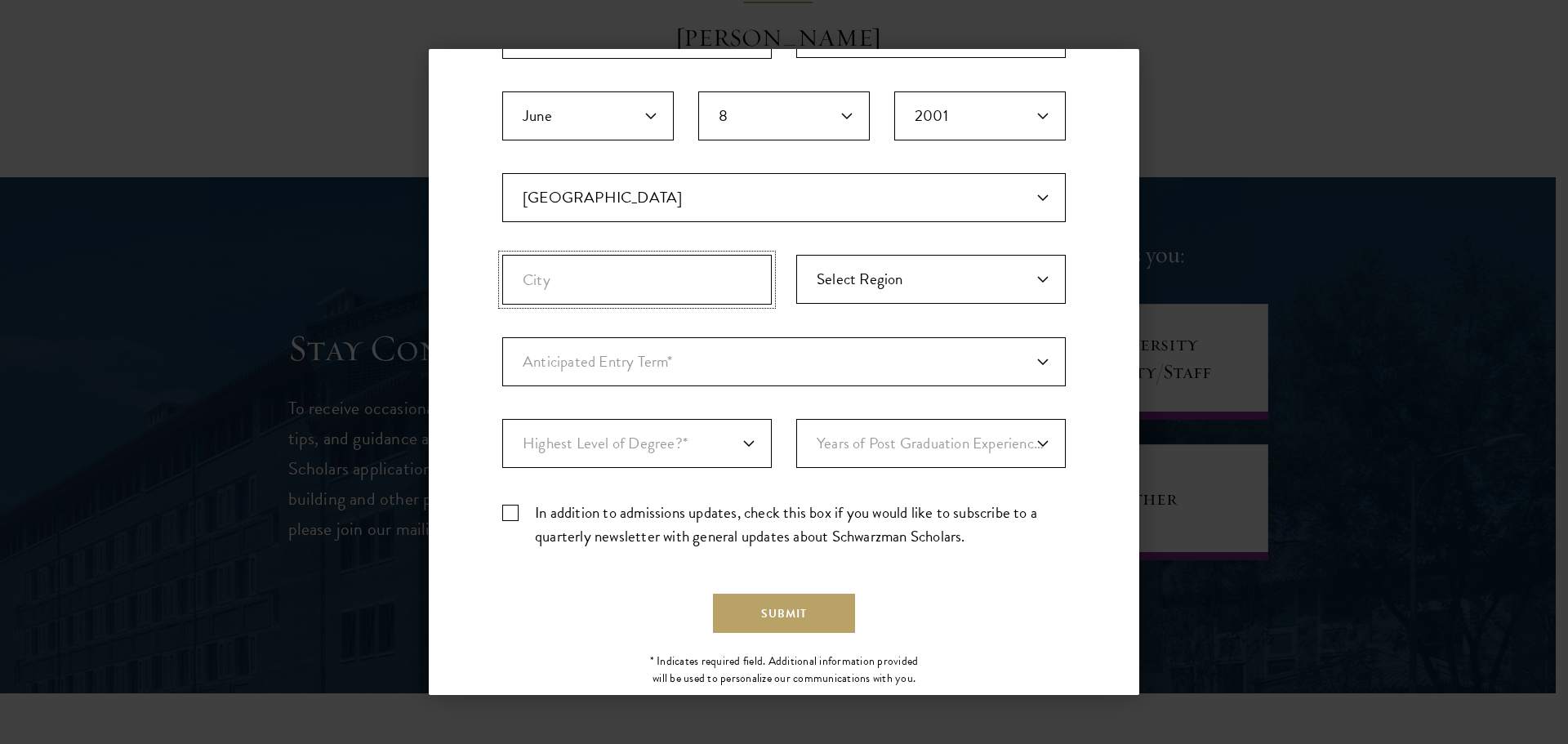
click at [705, 281] on input "City" at bounding box center [637, 279] width 269 height 50
type input "[GEOGRAPHIC_DATA]"
click at [619, 371] on select "Anticipated Entry Term* August 2026 (Application opens April 2025) Just Explori…" at bounding box center [784, 362] width 564 height 49
select select "a6790467-ebe7-4045-a56a-66c1cae98076"
click at [502, 338] on select "Anticipated Entry Term* August 2026 (Application opens April 2025) Just Explori…" at bounding box center [784, 362] width 564 height 49
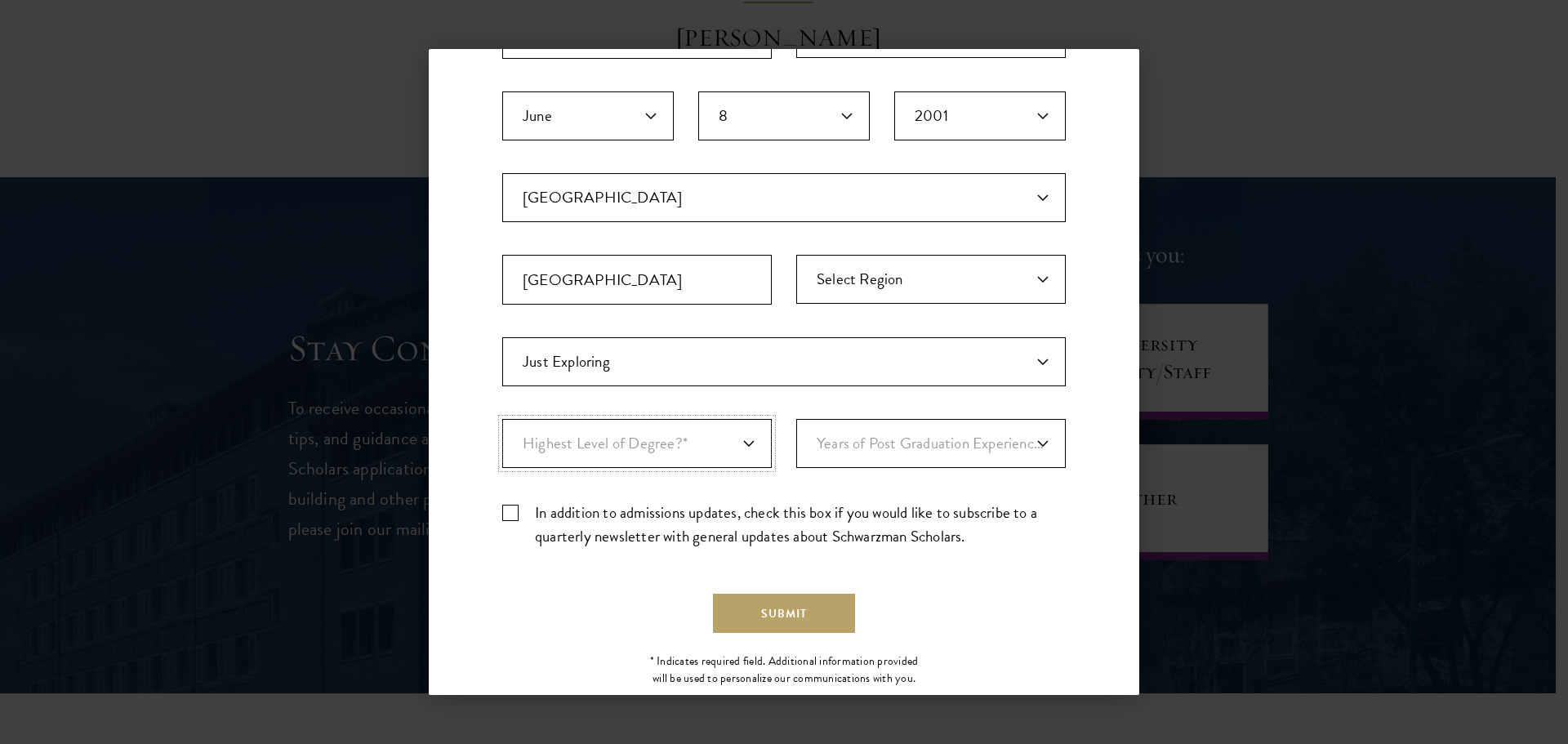
click at [641, 454] on select "Highest Level of Degree?* PHD Bachelor's Master's Current Undergraduate Student" at bounding box center [637, 443] width 269 height 49
select select "c2c8a817-44d4-4016-b033-dfae9e51c6f7"
click at [502, 419] on select "Highest Level of Degree?* PHD Bachelor's Master's Current Undergraduate Student" at bounding box center [637, 443] width 269 height 49
click at [975, 460] on select "Years of Post Graduation Experience?* 1 2 3 4 5 6 7 8 9 10" at bounding box center [931, 443] width 269 height 49
select select "1"
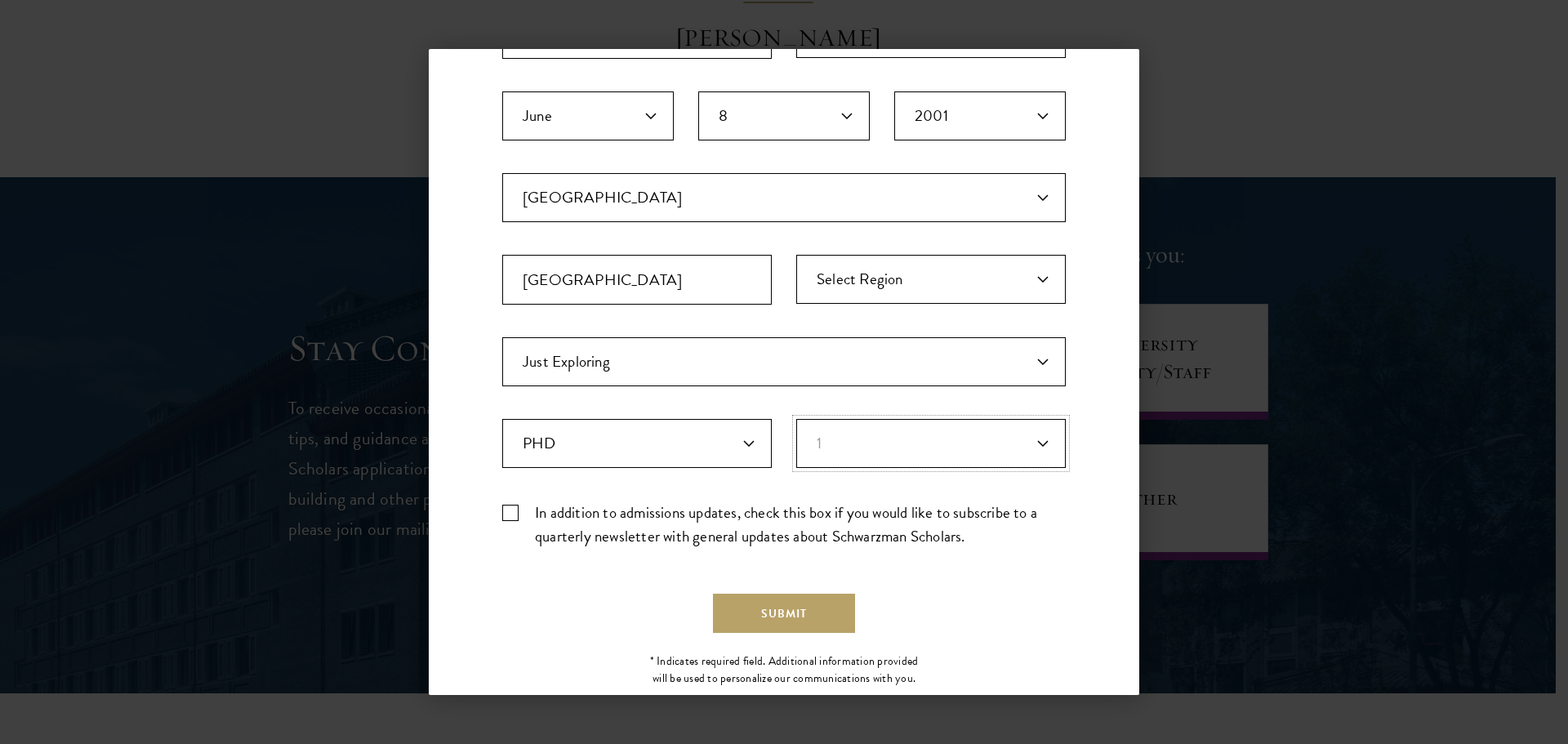
click at [796, 419] on select "Years of Post Graduation Experience?* 1 2 3 4 5 6 7 8 9 10" at bounding box center [931, 443] width 269 height 49
click at [511, 515] on label "In addition to admissions updates, check this box if you would like to subscrib…" at bounding box center [784, 525] width 564 height 48
click at [511, 512] on input "In addition to admissions updates, check this box if you would like to subscrib…" at bounding box center [784, 506] width 564 height 11
checkbox input "true"
click at [768, 620] on button "Submit" at bounding box center [784, 613] width 142 height 39
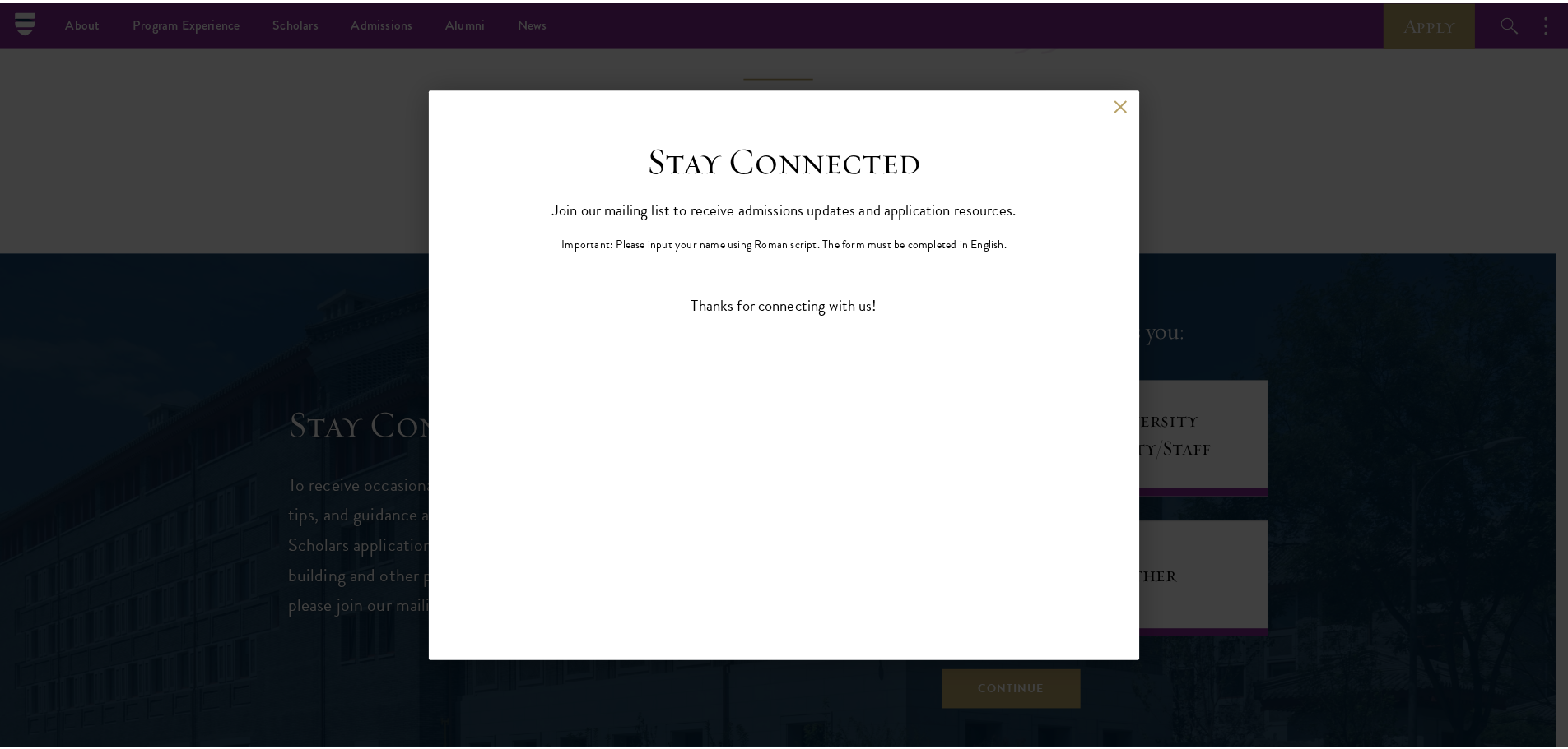
scroll to position [0, 0]
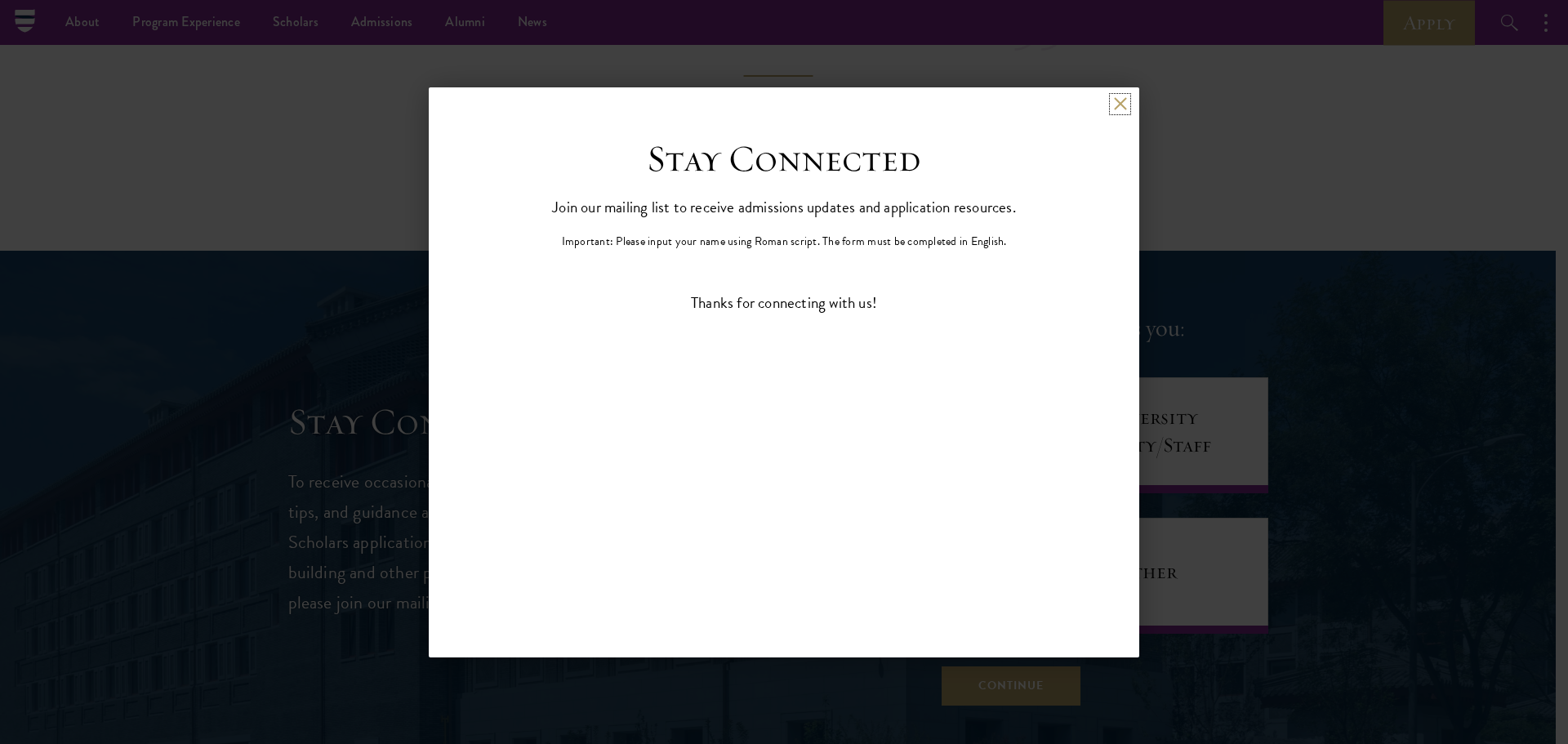
click at [1121, 99] on button at bounding box center [1120, 103] width 14 height 14
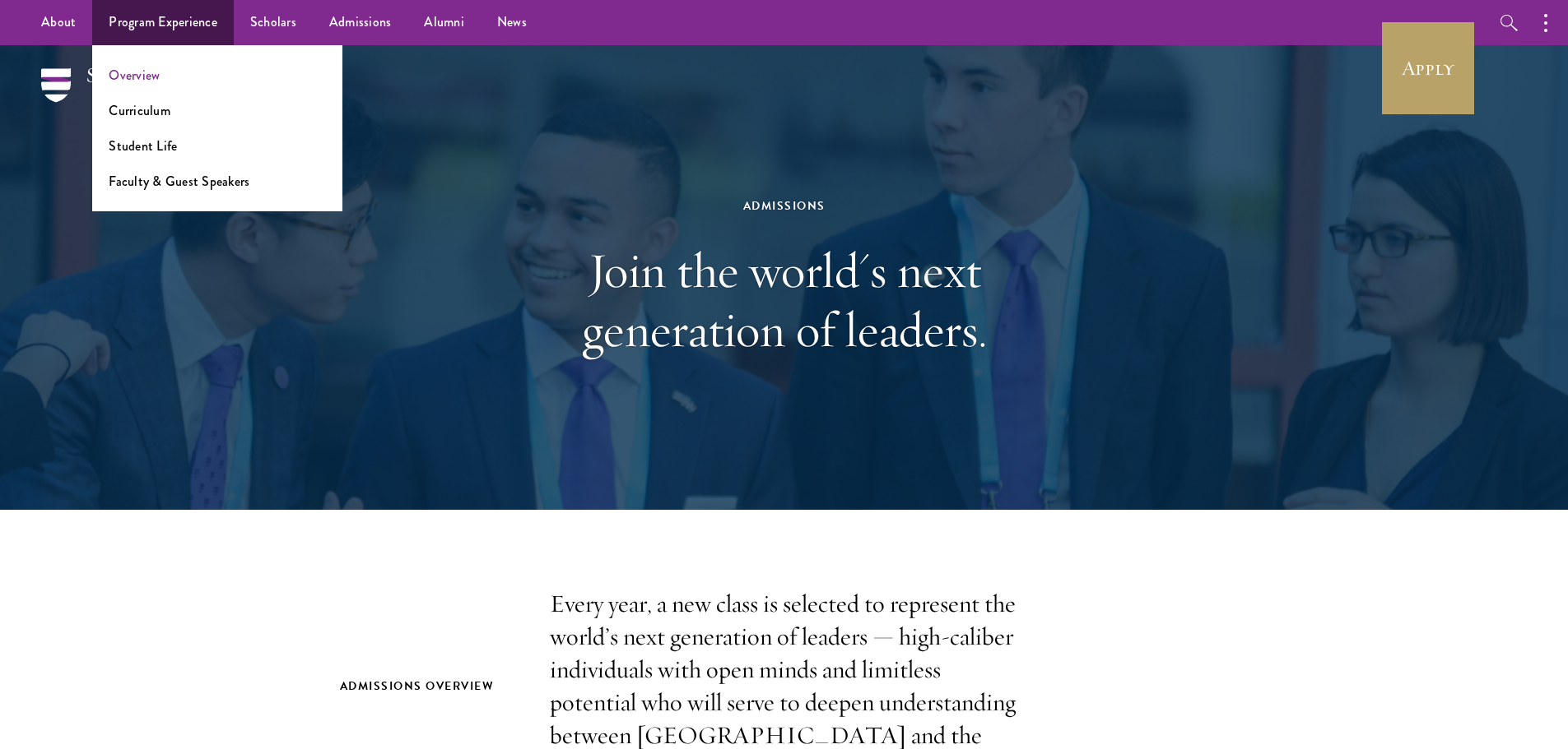
click at [154, 69] on ul "Overview Curriculum Student Life Faculty & Guest Speakers" at bounding box center [217, 128] width 250 height 166
click at [154, 76] on link "Overview" at bounding box center [134, 75] width 51 height 19
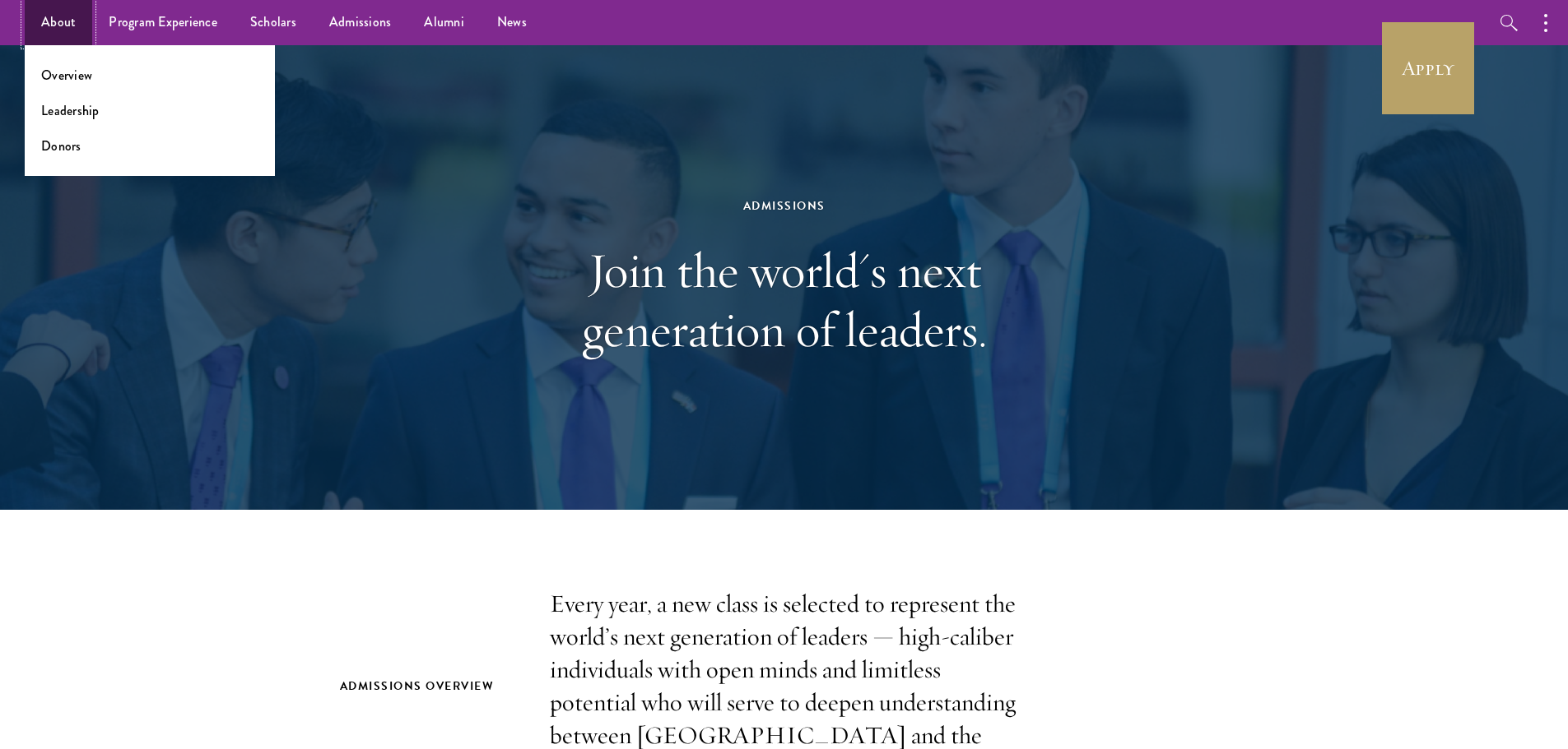
click at [65, 21] on link "About" at bounding box center [59, 22] width 68 height 45
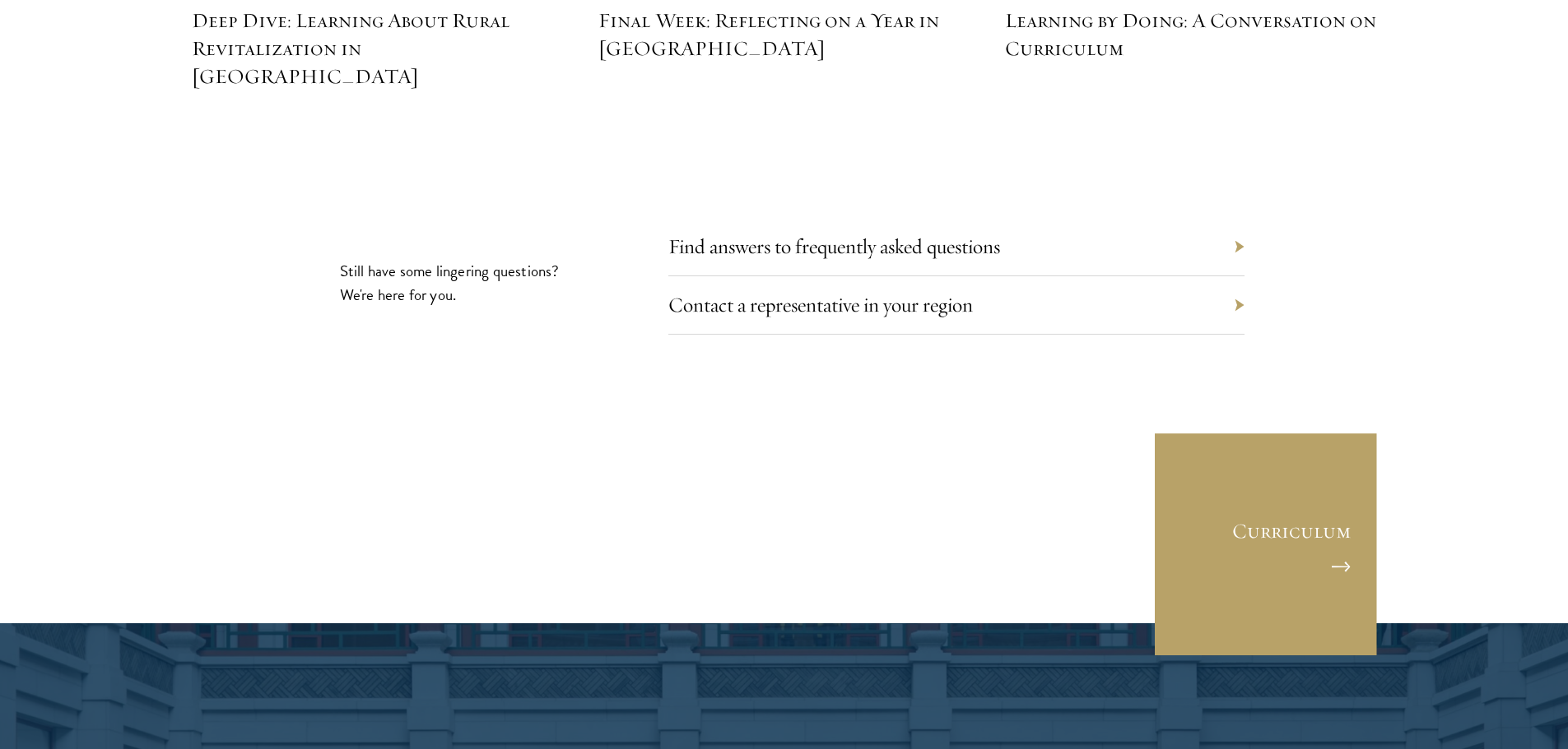
scroll to position [7486, 0]
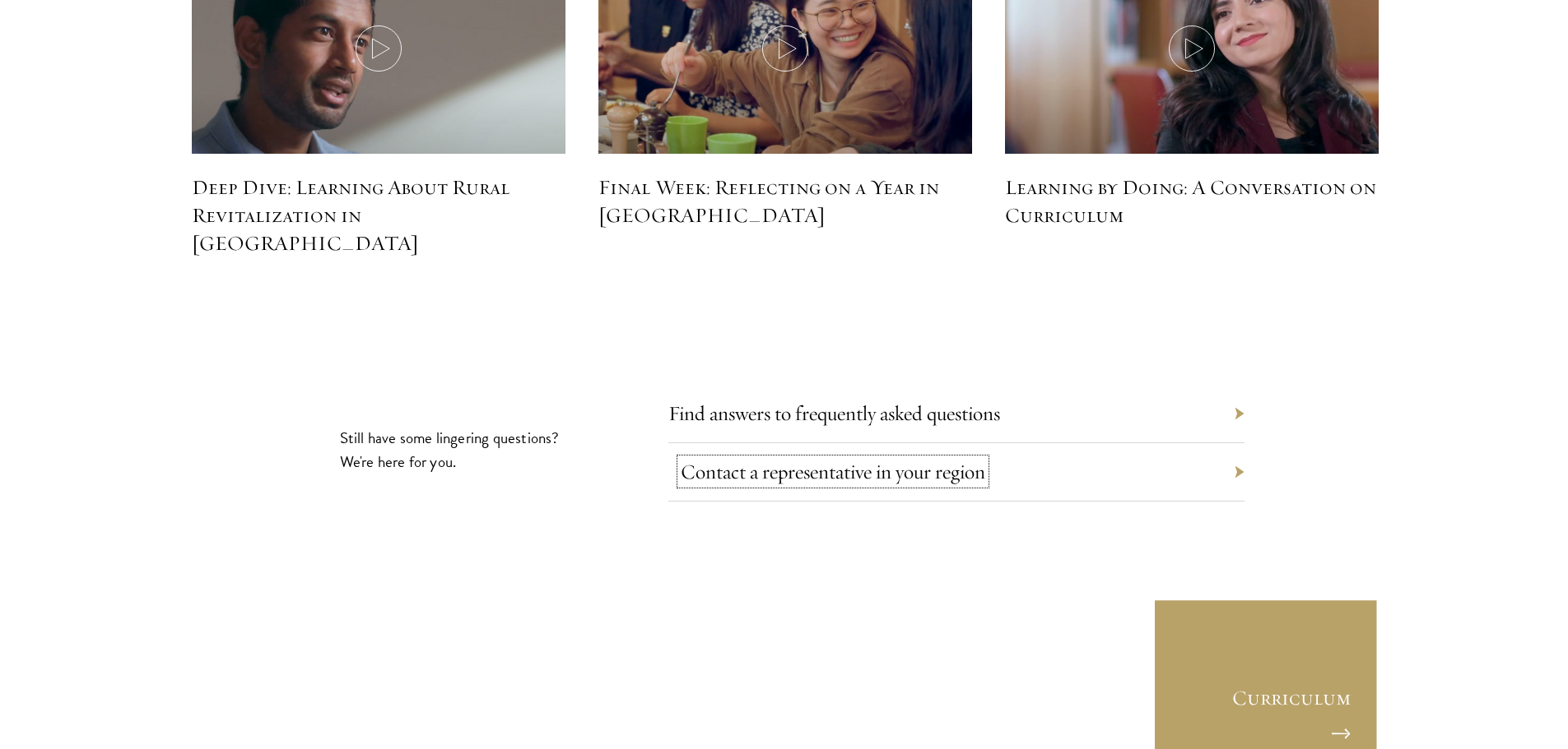
click at [898, 459] on link "Contact a representative in your region" at bounding box center [833, 471] width 304 height 26
click at [1242, 443] on div "Contact a representative in your region" at bounding box center [956, 472] width 576 height 59
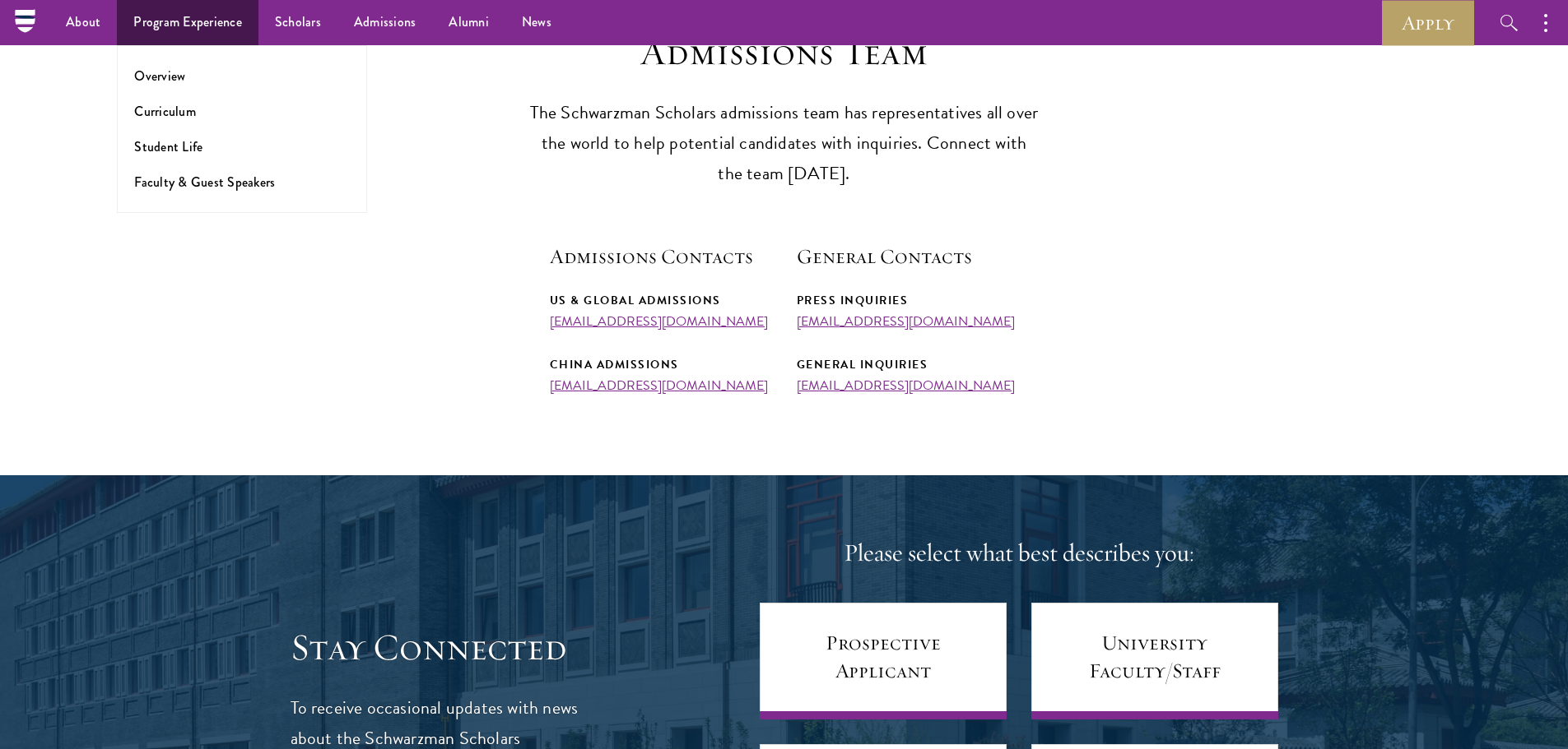
scroll to position [247, 0]
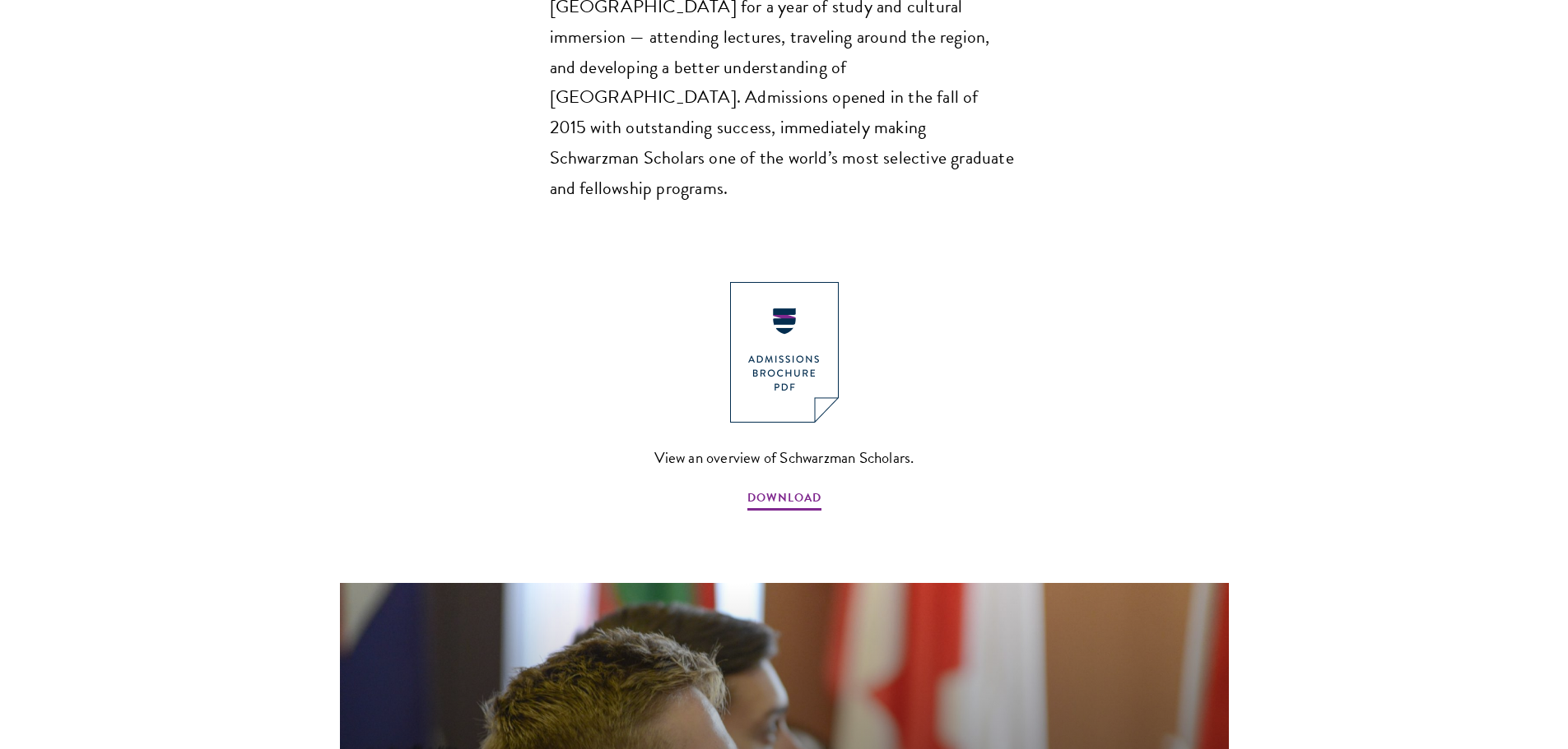
scroll to position [1645, 0]
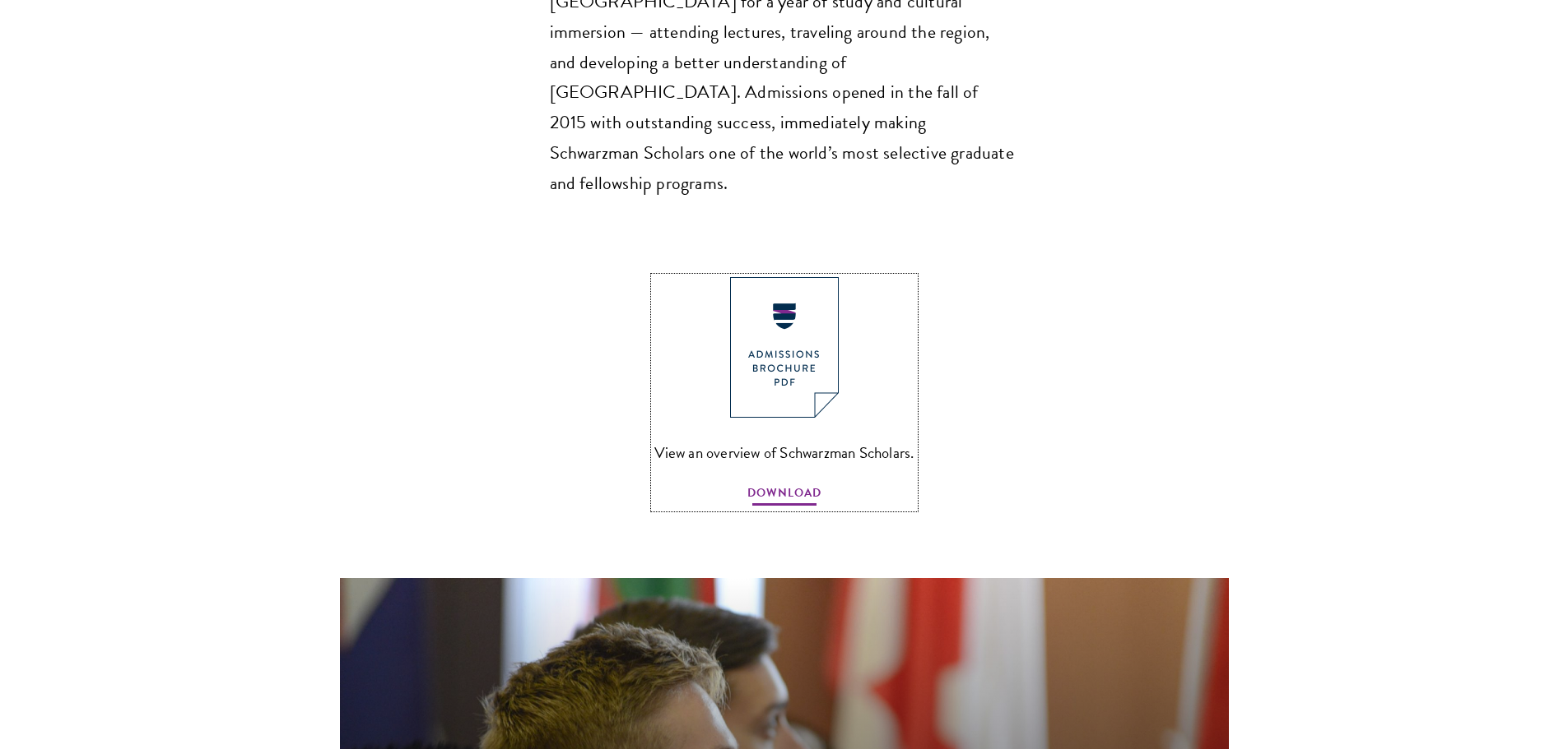
click at [810, 483] on span "DOWNLOAD" at bounding box center [785, 495] width 74 height 26
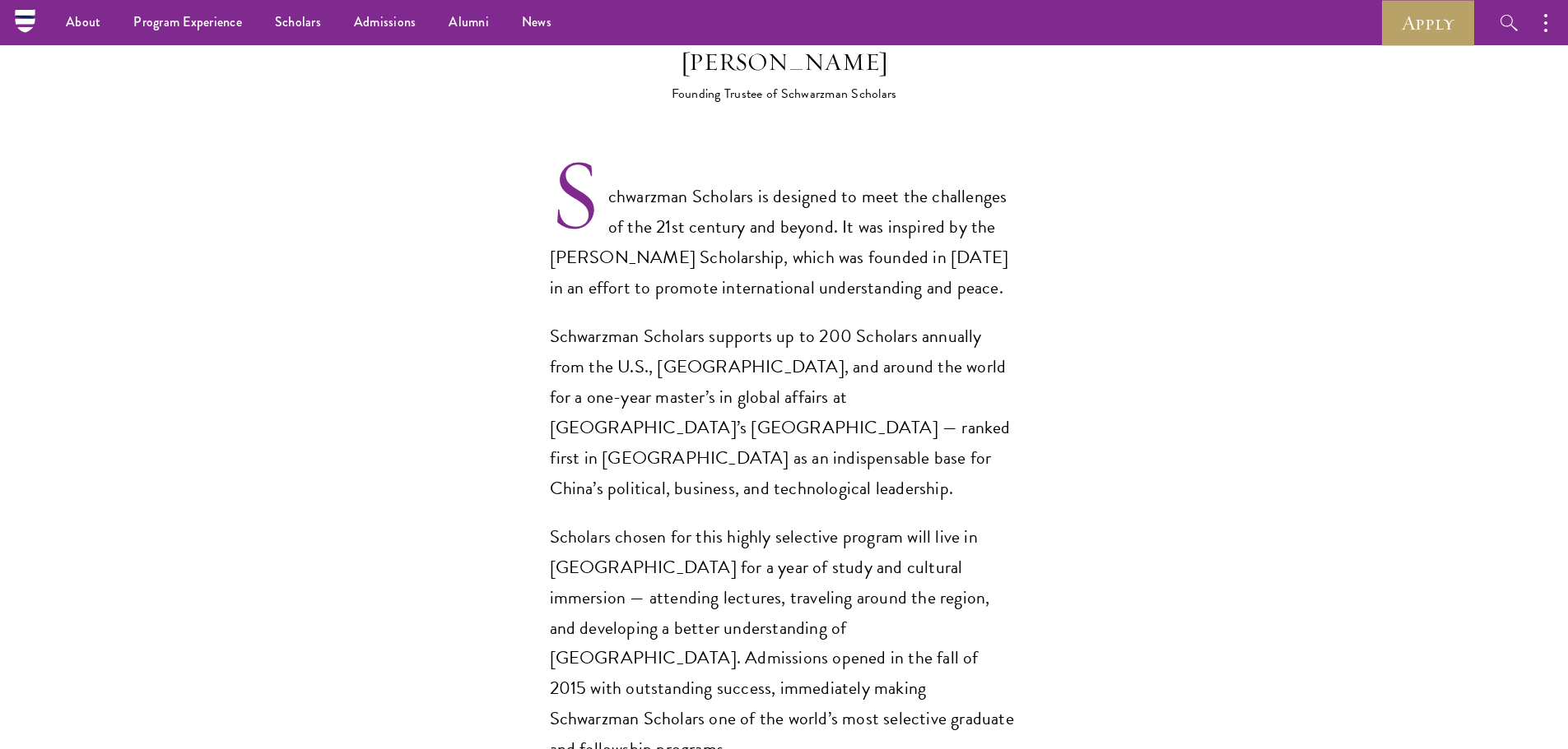
scroll to position [905, 0]
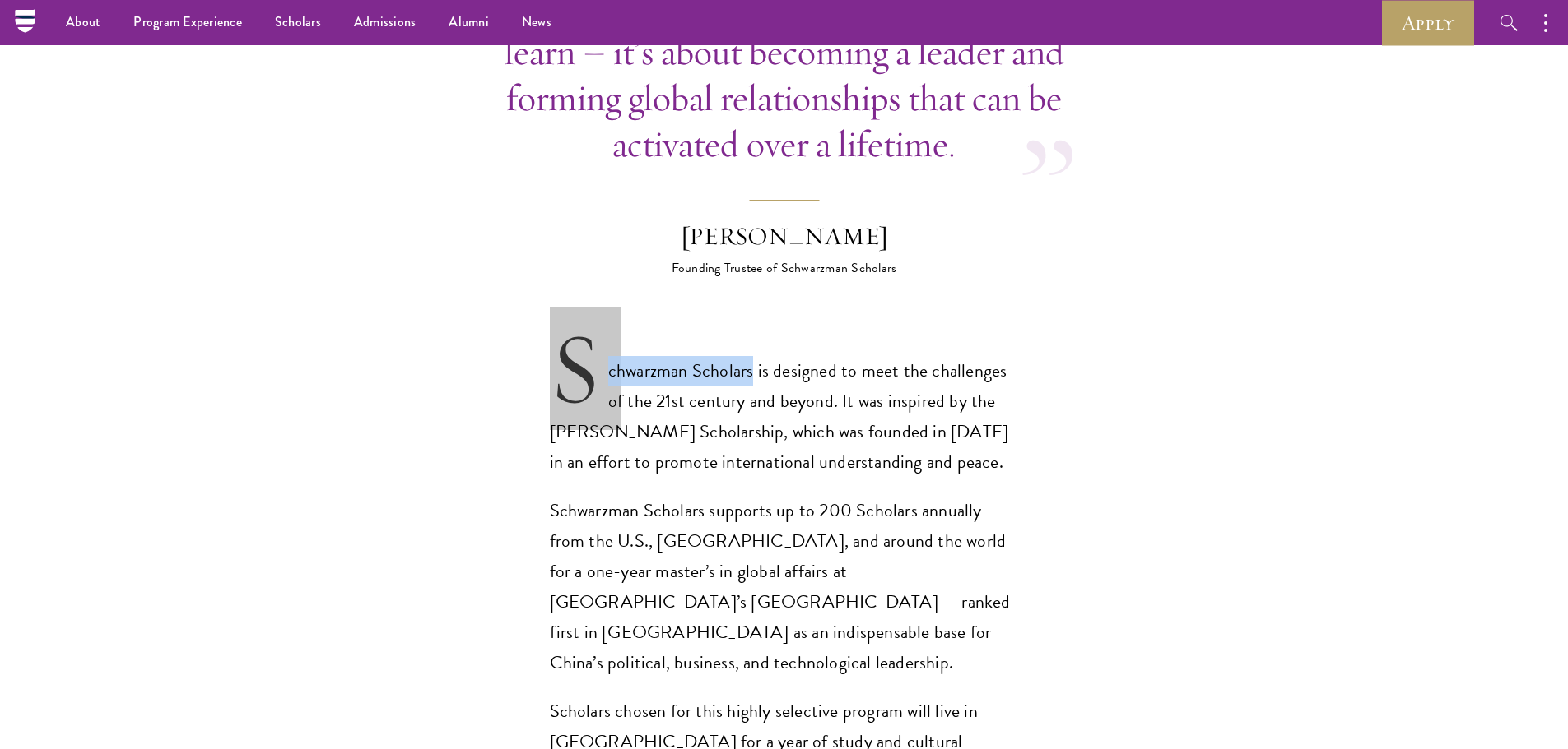
drag, startPoint x: 753, startPoint y: 339, endPoint x: 562, endPoint y: 336, distance: 191.0
click at [562, 356] on p "Schwarzman Scholars is designed to meet the challenges of the 21st century and …" at bounding box center [784, 417] width 469 height 122
copy p "Schwarzman Scholars"
